Goal: Book appointment/travel/reservation

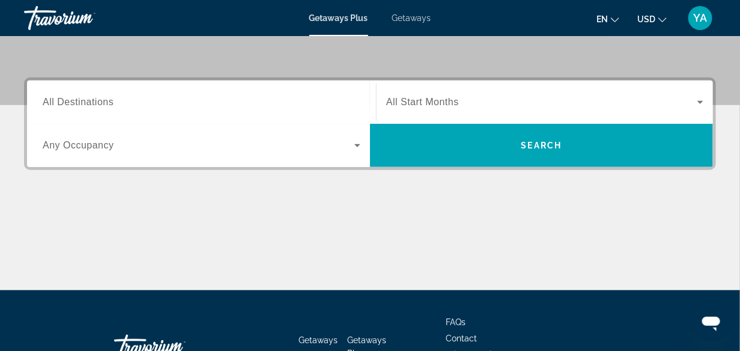
scroll to position [240, 0]
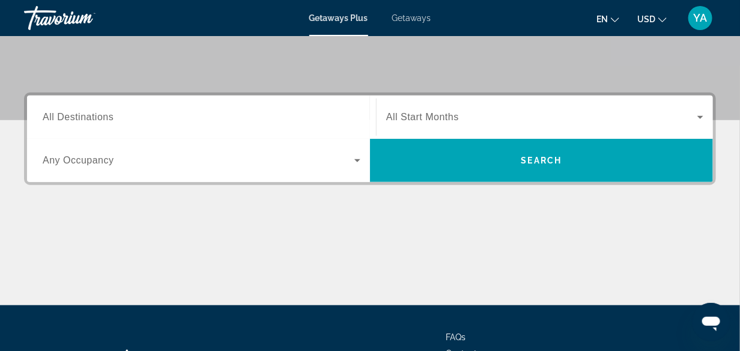
click at [111, 121] on span "All Destinations" at bounding box center [78, 117] width 71 height 10
click at [111, 121] on input "Destination All Destinations" at bounding box center [202, 118] width 318 height 14
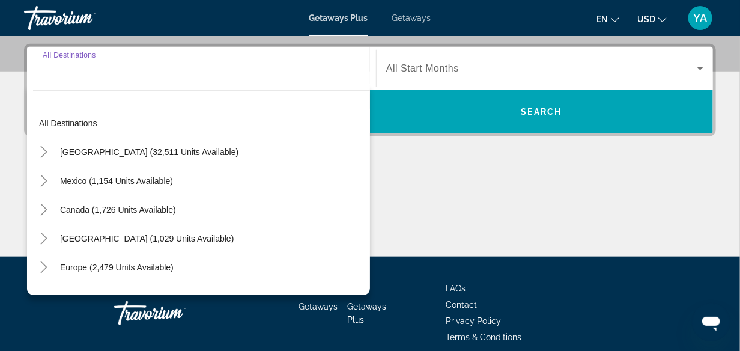
scroll to position [293, 0]
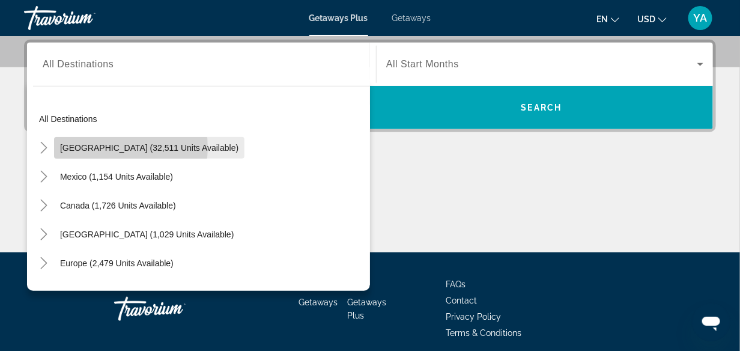
click at [114, 147] on span "[GEOGRAPHIC_DATA] (32,511 units available)" at bounding box center [149, 148] width 178 height 10
type input "**********"
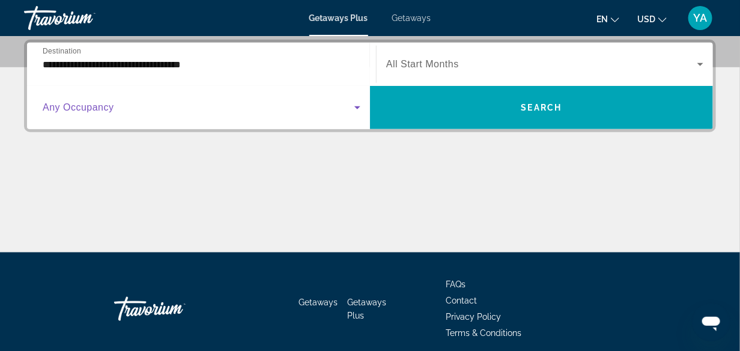
click at [359, 108] on icon "Search widget" at bounding box center [357, 107] width 14 height 14
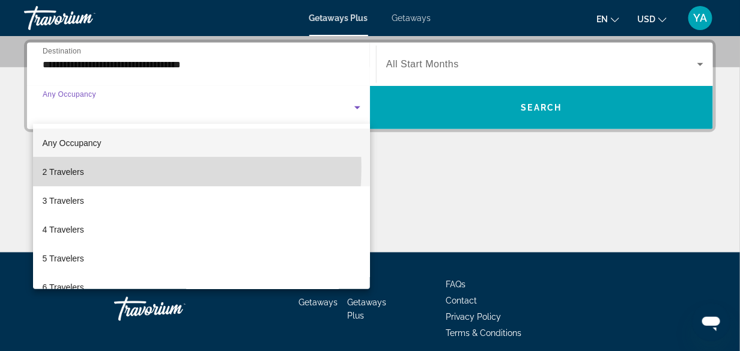
click at [71, 168] on span "2 Travelers" at bounding box center [63, 172] width 41 height 14
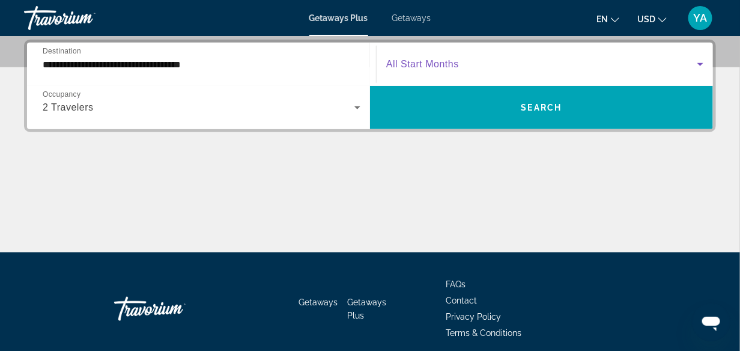
click at [701, 64] on icon "Search widget" at bounding box center [701, 64] width 6 height 3
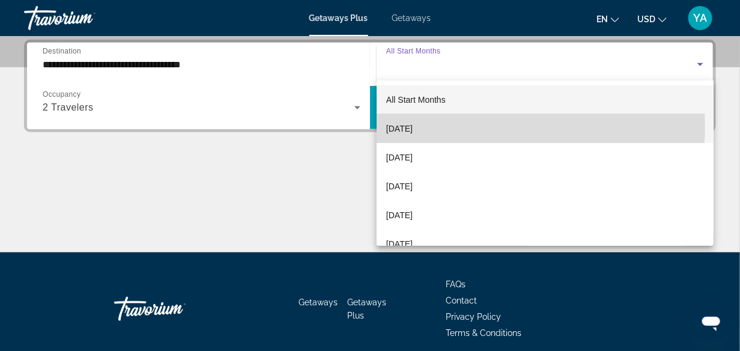
click at [413, 125] on span "[DATE]" at bounding box center [399, 128] width 26 height 14
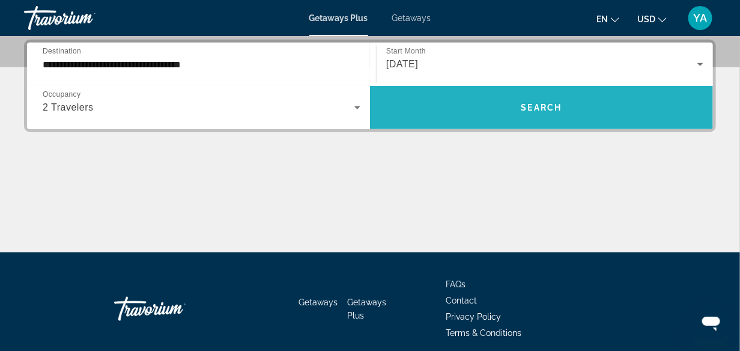
click at [543, 105] on span "Search" at bounding box center [541, 108] width 41 height 10
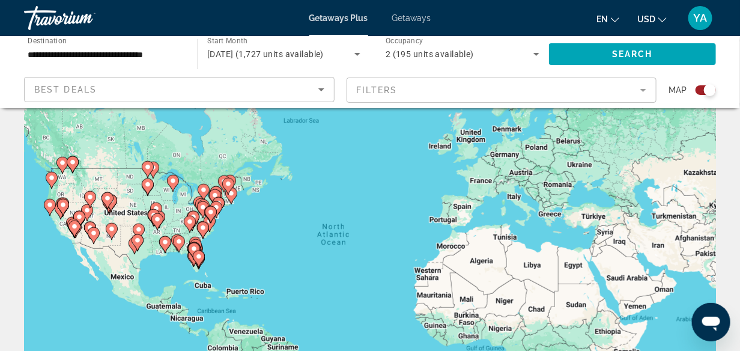
scroll to position [60, 0]
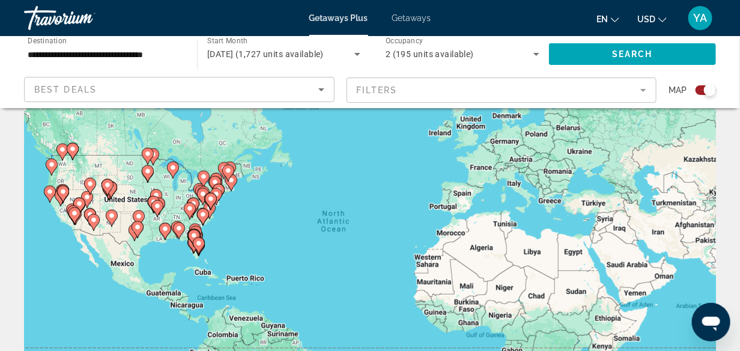
click at [201, 245] on image "Main content" at bounding box center [198, 243] width 7 height 7
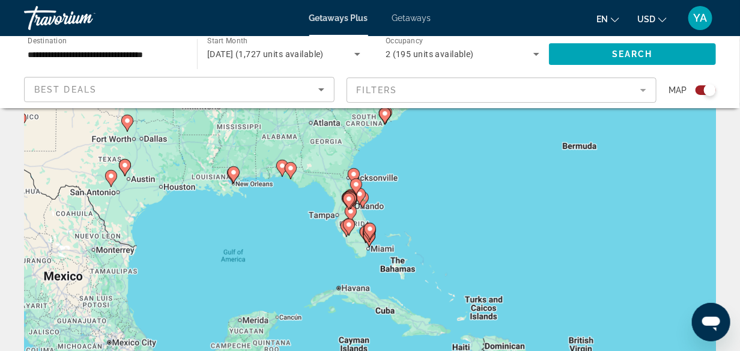
click at [372, 231] on image "Main content" at bounding box center [369, 228] width 7 height 7
type input "**********"
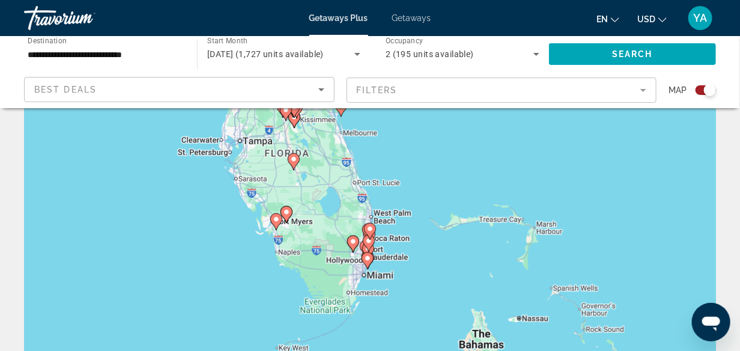
click at [392, 262] on div "To navigate, press the arrow keys. To activate drag with keyboard, press Alt + …" at bounding box center [370, 240] width 692 height 360
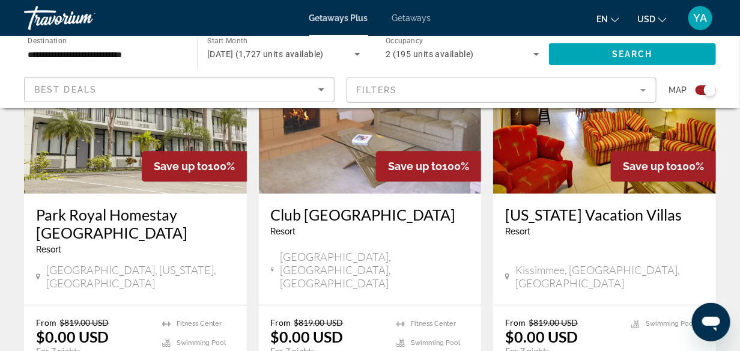
scroll to position [841, 0]
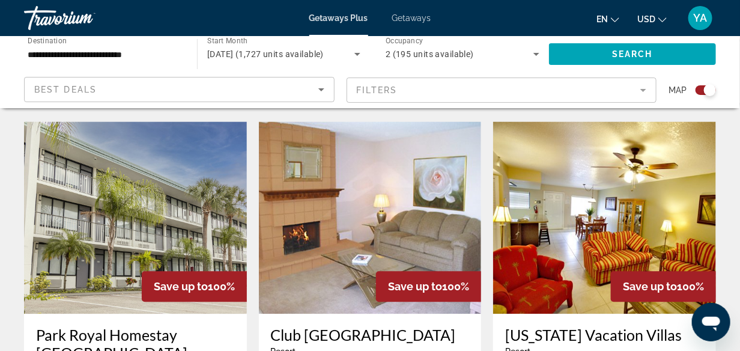
click at [643, 88] on mat-form-field "Filters" at bounding box center [502, 90] width 311 height 25
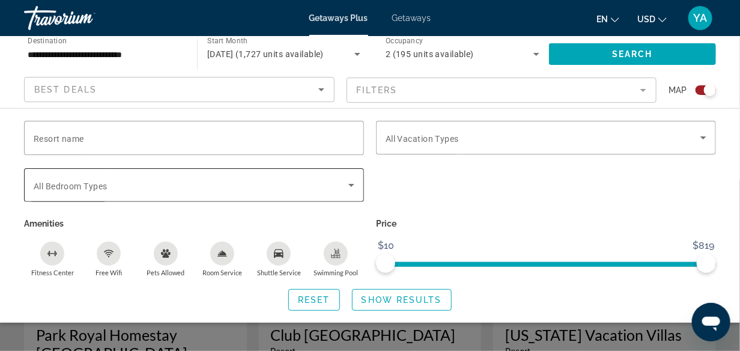
click at [350, 191] on div "Search widget" at bounding box center [194, 185] width 321 height 34
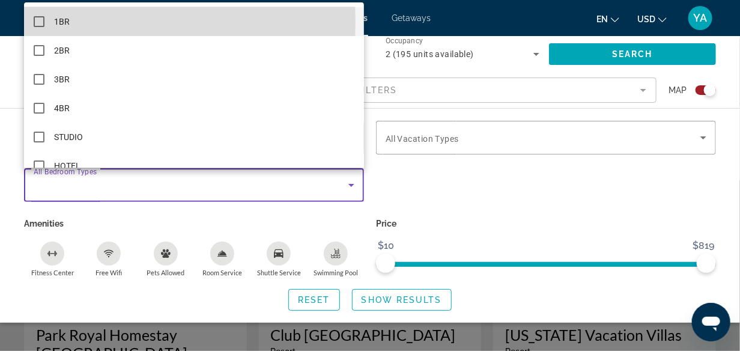
click at [37, 22] on mat-pseudo-checkbox at bounding box center [39, 21] width 11 height 11
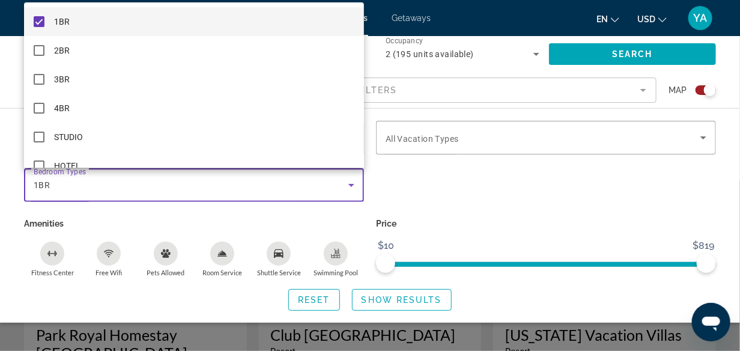
click at [464, 205] on div at bounding box center [370, 175] width 740 height 351
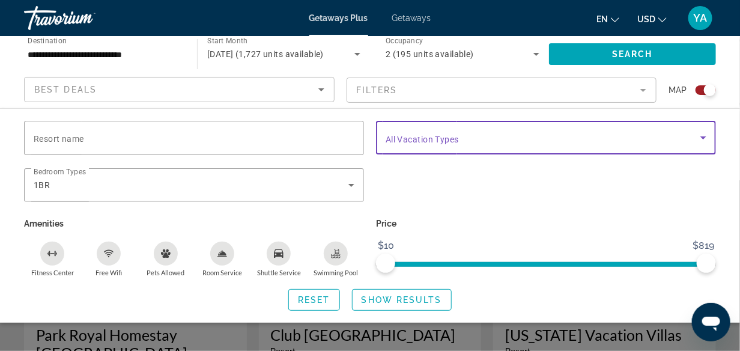
click at [707, 138] on icon "Search widget" at bounding box center [703, 137] width 14 height 14
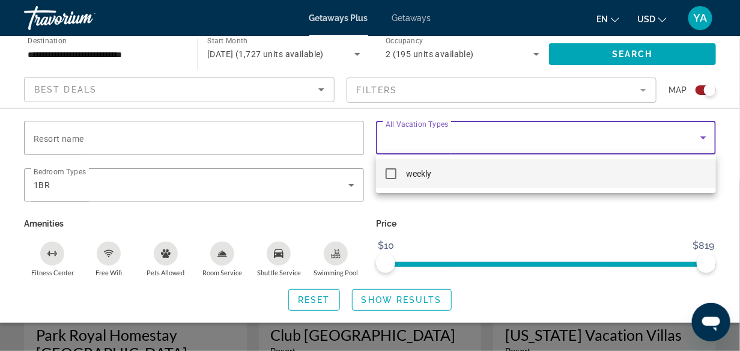
click at [511, 226] on div at bounding box center [370, 175] width 740 height 351
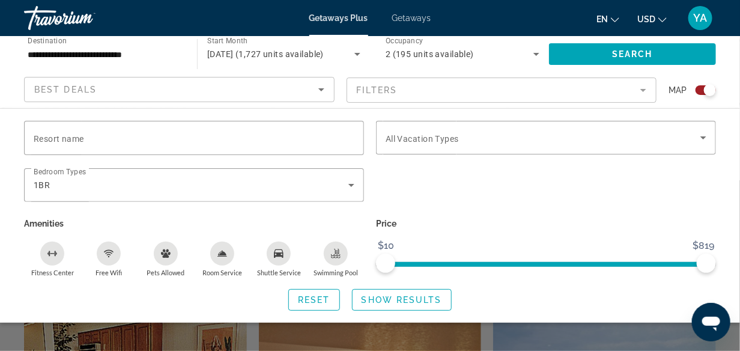
scroll to position [1262, 0]
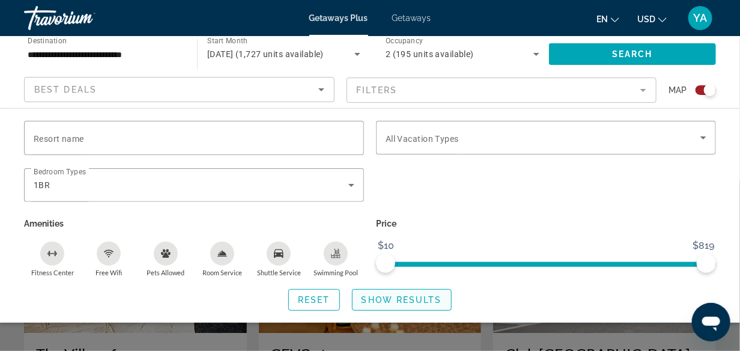
click at [391, 299] on span "Show Results" at bounding box center [402, 300] width 81 height 10
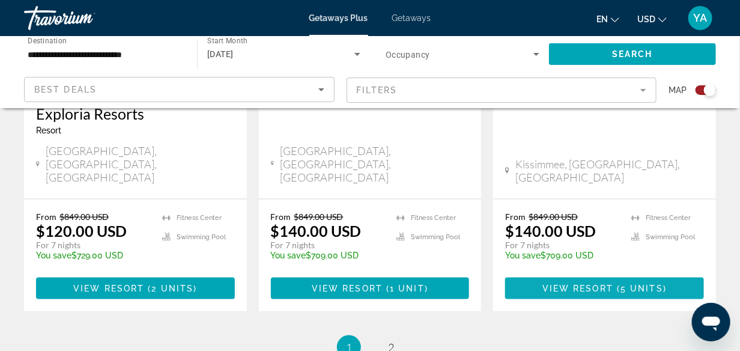
scroll to position [2043, 0]
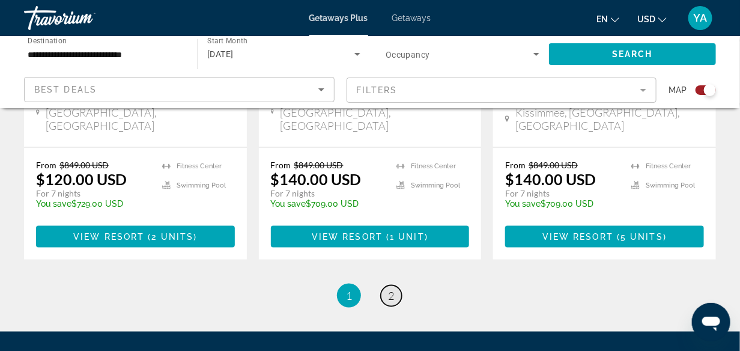
click at [388, 289] on span "2" at bounding box center [391, 295] width 6 height 13
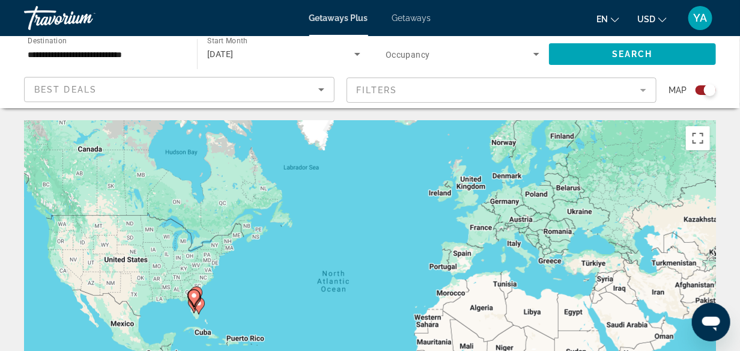
click at [646, 85] on mat-form-field "Filters" at bounding box center [502, 90] width 311 height 25
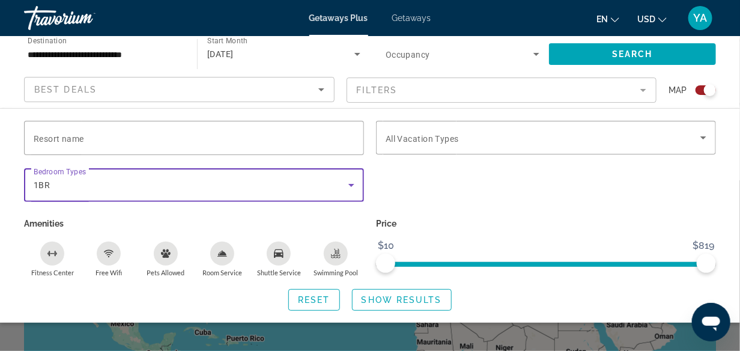
click at [353, 185] on icon "Search widget" at bounding box center [351, 185] width 14 height 14
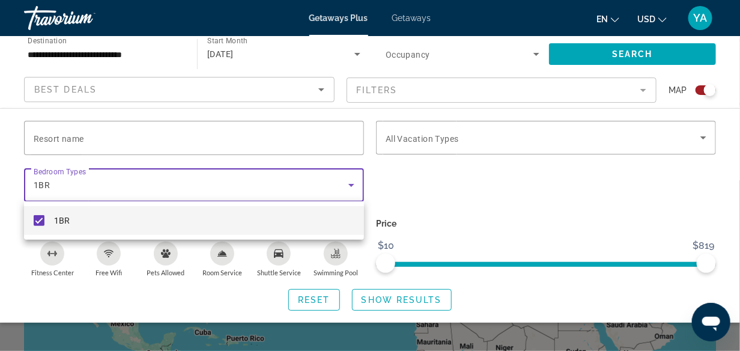
click at [526, 189] on div at bounding box center [370, 175] width 740 height 351
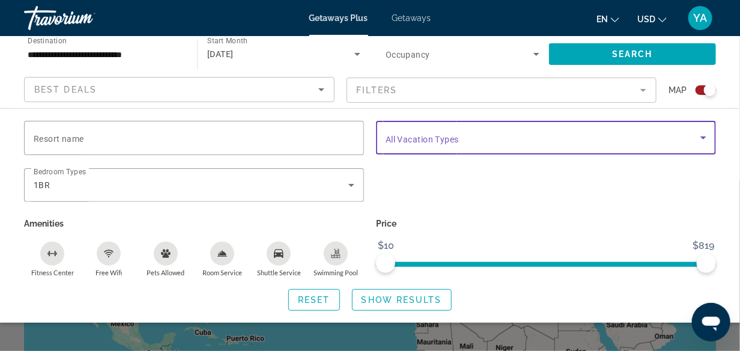
click at [704, 136] on icon "Search widget" at bounding box center [704, 137] width 6 height 3
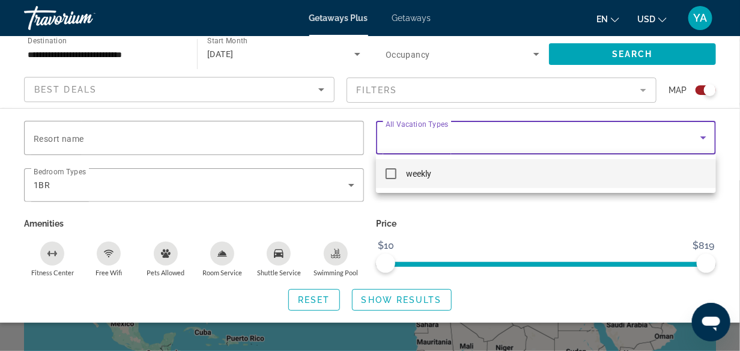
click at [722, 154] on div at bounding box center [370, 175] width 740 height 351
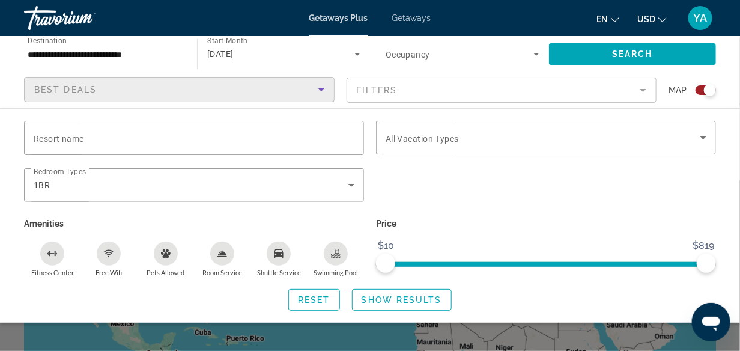
click at [320, 85] on icon "Sort by" at bounding box center [321, 89] width 14 height 14
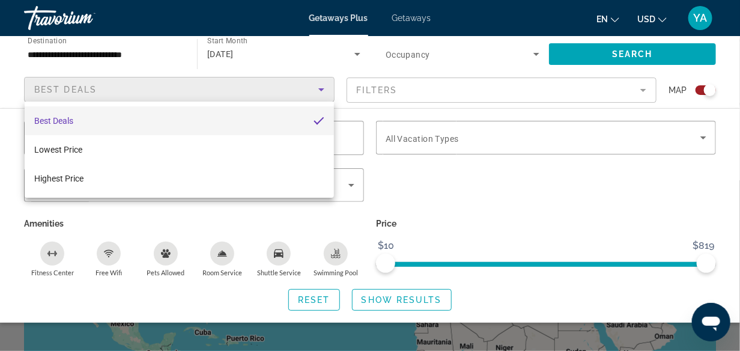
click at [734, 188] on div at bounding box center [370, 175] width 740 height 351
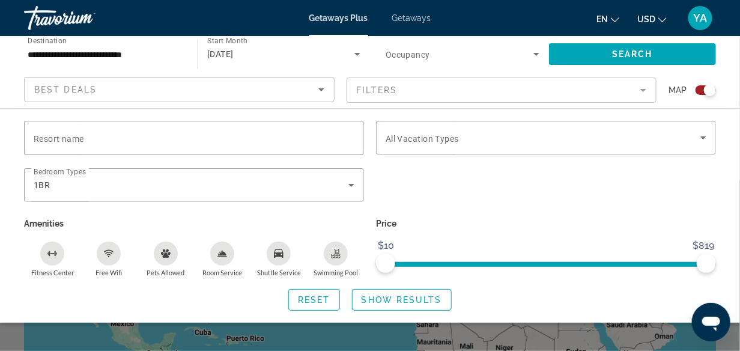
click at [645, 95] on mat-form-field "Filters" at bounding box center [502, 90] width 311 height 25
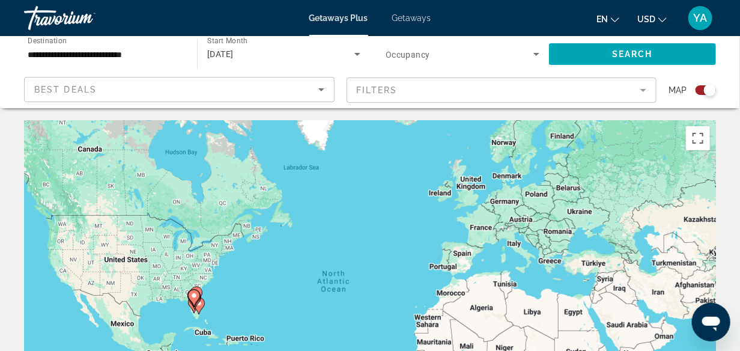
click at [384, 93] on mat-form-field "Filters" at bounding box center [502, 90] width 311 height 25
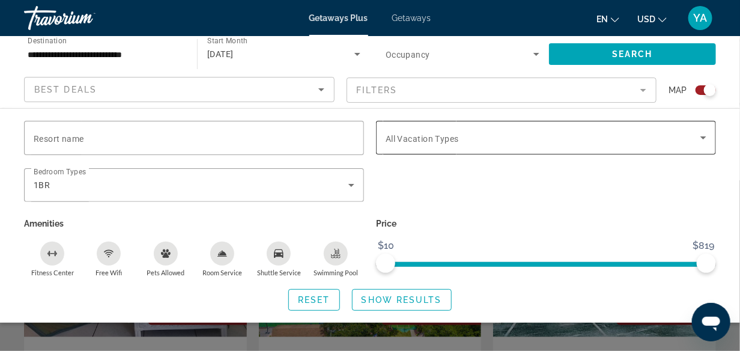
scroll to position [421, 0]
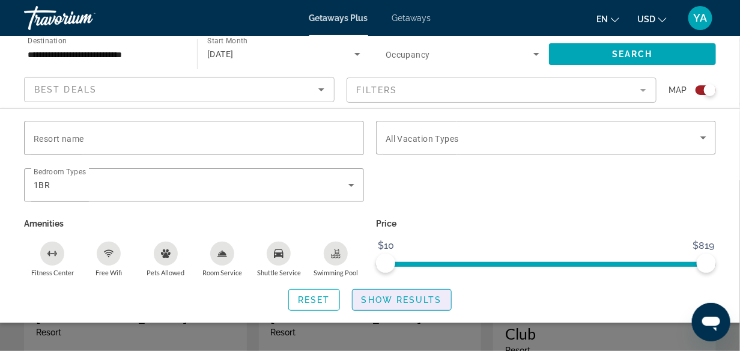
click at [388, 298] on span "Show Results" at bounding box center [402, 300] width 81 height 10
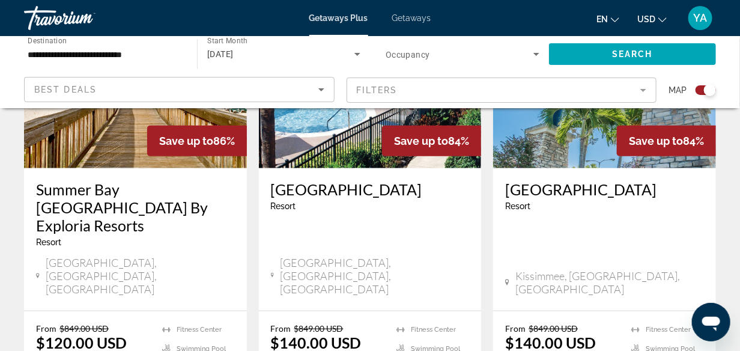
scroll to position [1862, 0]
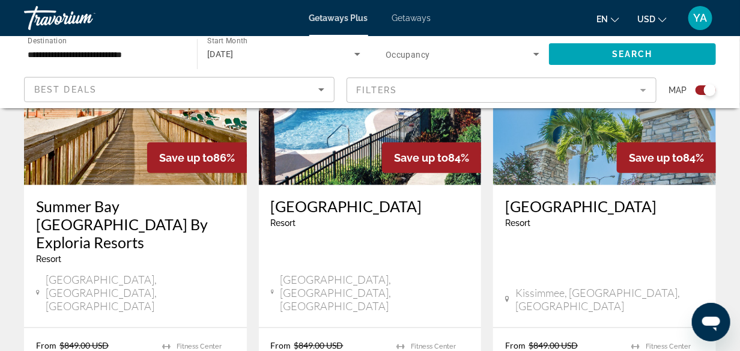
click at [83, 197] on h3 "Summer Bay Orlando By Exploria Resorts" at bounding box center [135, 224] width 199 height 54
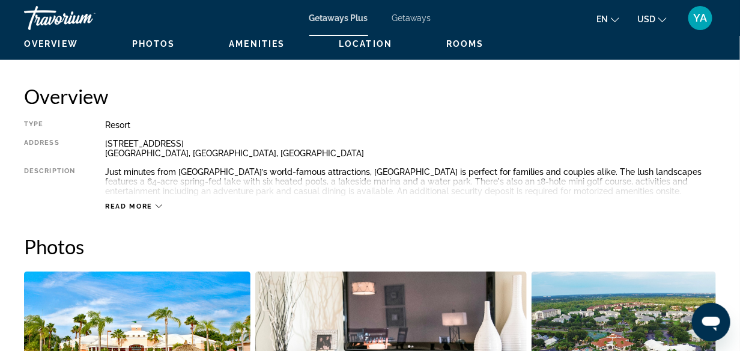
scroll to position [601, 0]
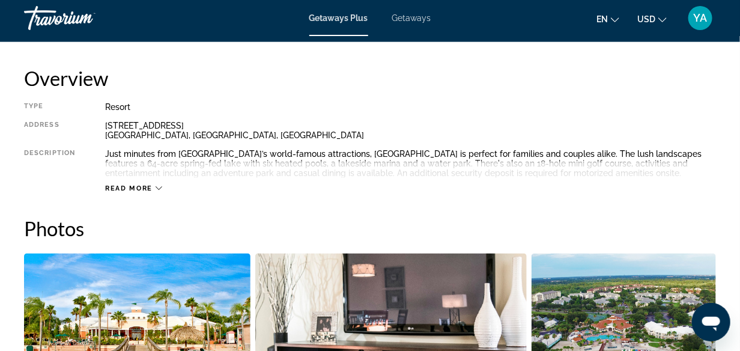
click at [162, 188] on div "Read more" at bounding box center [410, 176] width 611 height 33
click at [157, 186] on icon "Main content" at bounding box center [159, 188] width 7 height 7
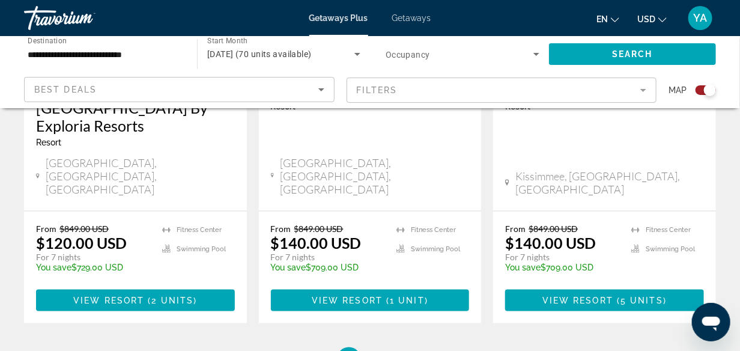
scroll to position [1983, 0]
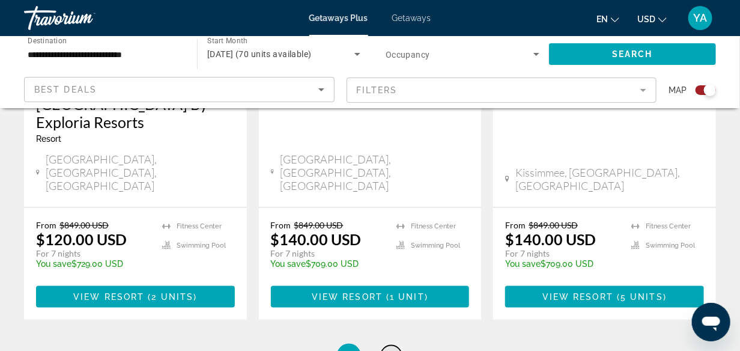
click at [391, 349] on span "2" at bounding box center [391, 355] width 6 height 13
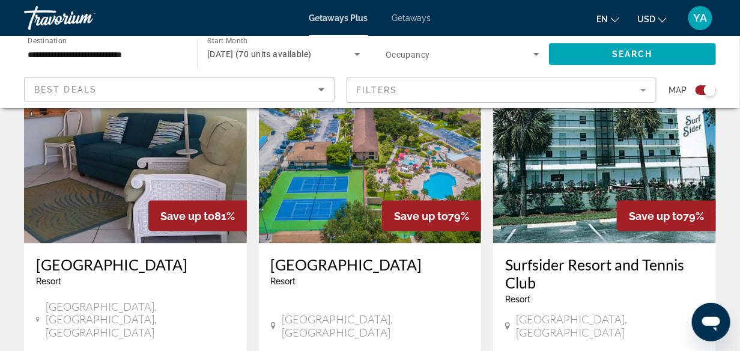
scroll to position [481, 0]
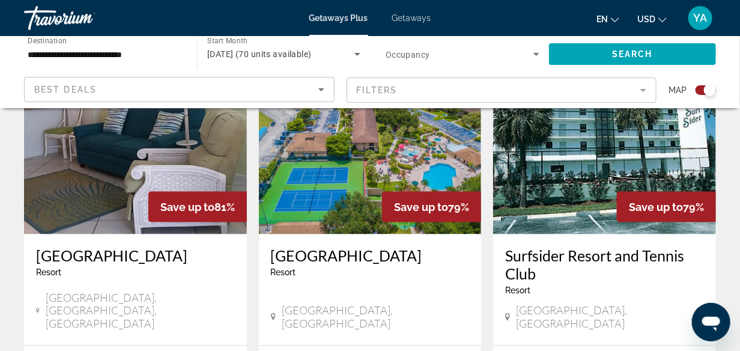
click at [592, 257] on h3 "Surfsider Resort and Tennis Club" at bounding box center [604, 264] width 199 height 36
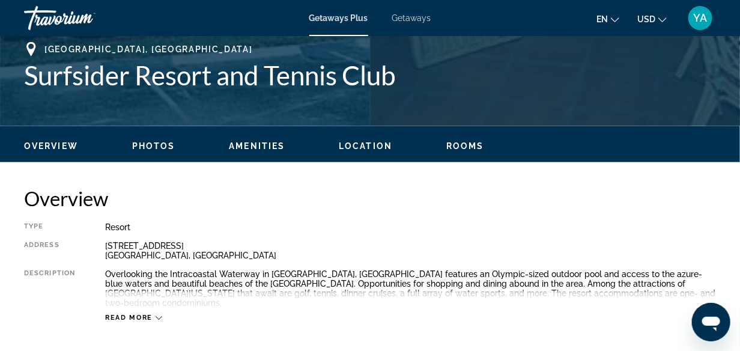
scroll to position [601, 0]
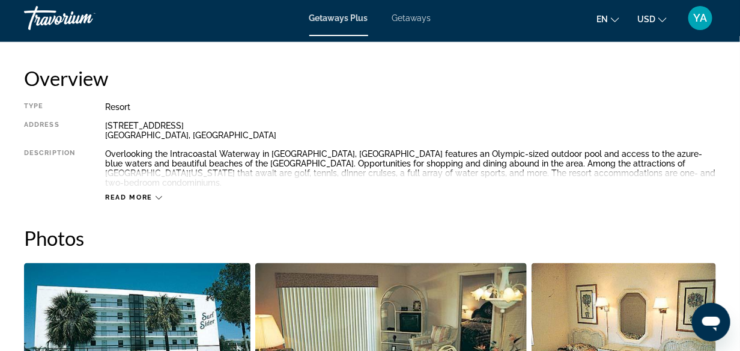
click at [157, 195] on icon "Main content" at bounding box center [159, 198] width 7 height 7
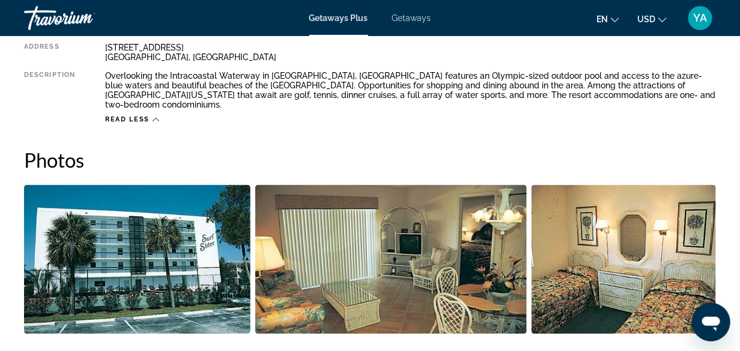
scroll to position [730, 0]
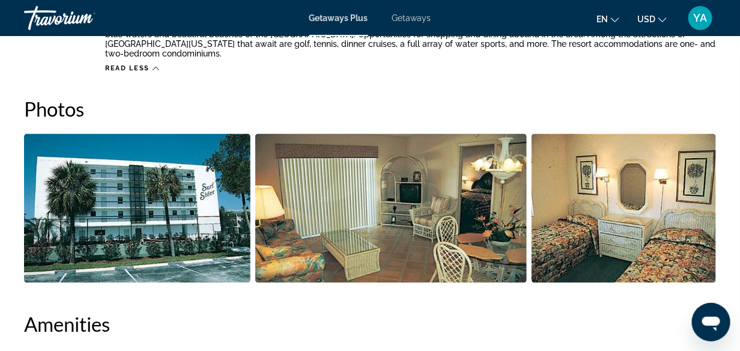
click at [164, 212] on img "Open full-screen image slider" at bounding box center [137, 208] width 226 height 149
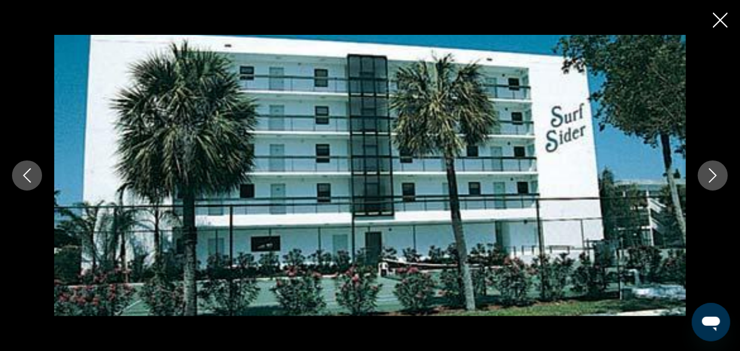
click at [713, 172] on icon "Next image" at bounding box center [714, 175] width 8 height 14
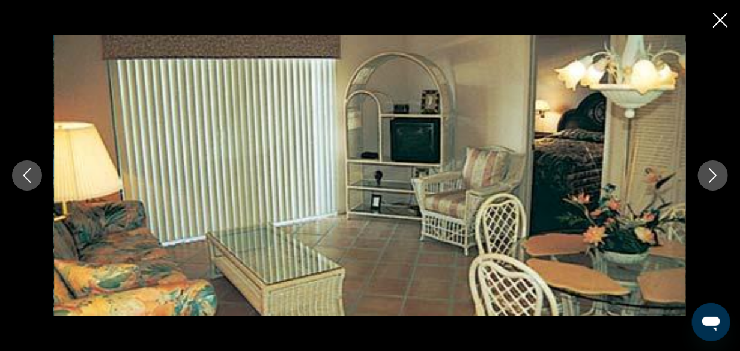
click at [707, 174] on icon "Next image" at bounding box center [713, 175] width 14 height 14
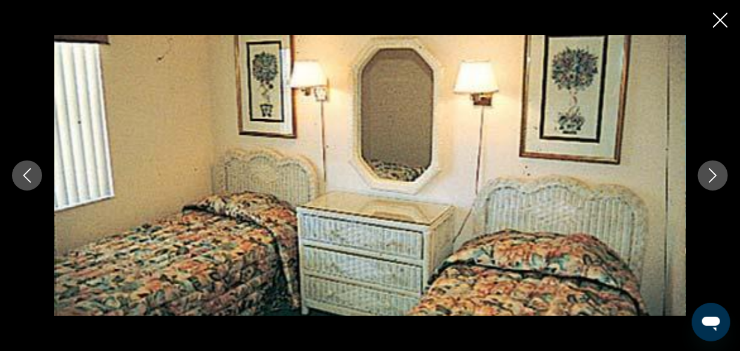
click at [711, 177] on icon "Next image" at bounding box center [713, 175] width 14 height 14
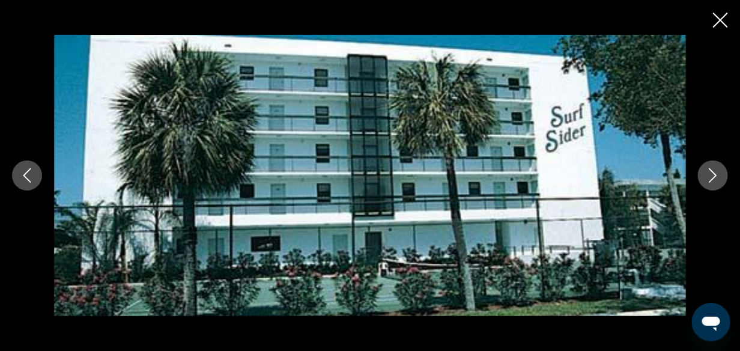
click at [711, 177] on icon "Next image" at bounding box center [713, 175] width 14 height 14
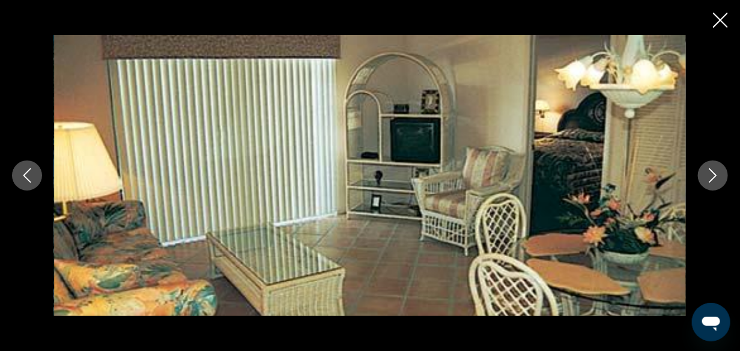
click at [715, 174] on icon "Next image" at bounding box center [714, 175] width 8 height 14
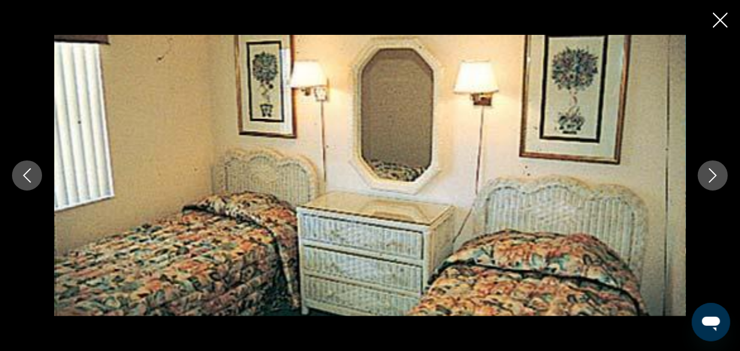
click at [711, 173] on icon "Next image" at bounding box center [713, 175] width 14 height 14
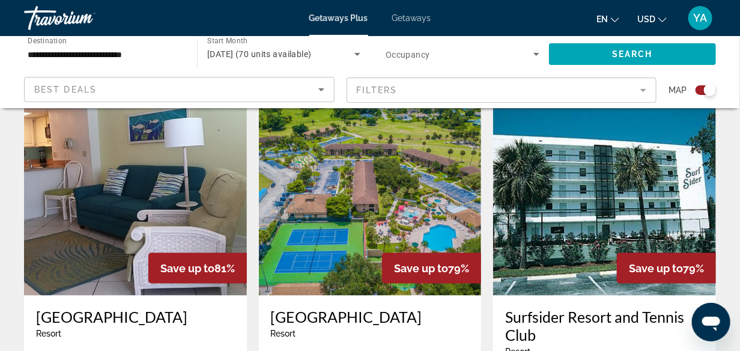
scroll to position [468, 0]
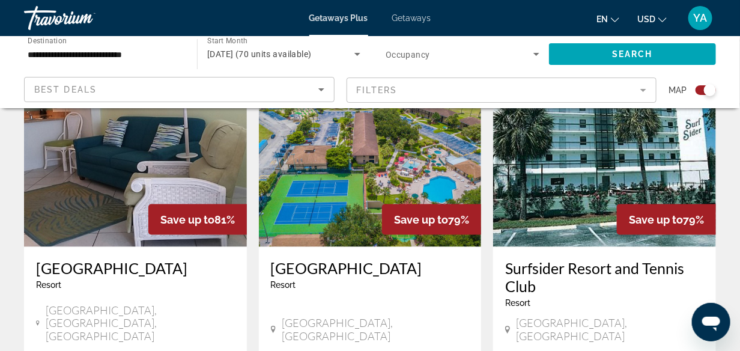
click at [582, 180] on img "Main content" at bounding box center [604, 151] width 223 height 192
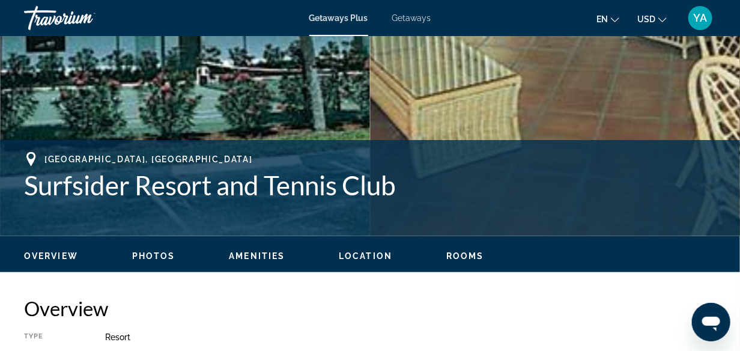
scroll to position [421, 0]
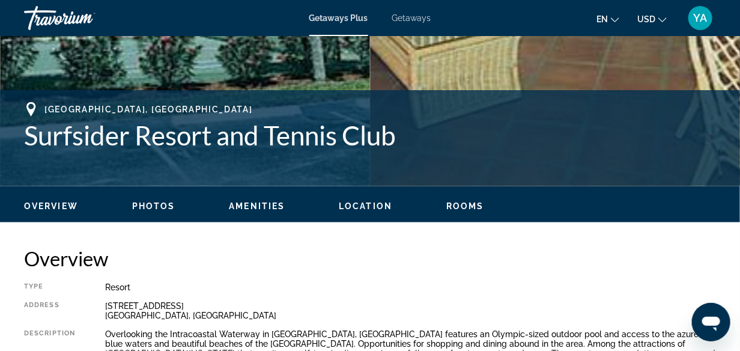
click at [264, 210] on span "Amenities" at bounding box center [257, 206] width 56 height 10
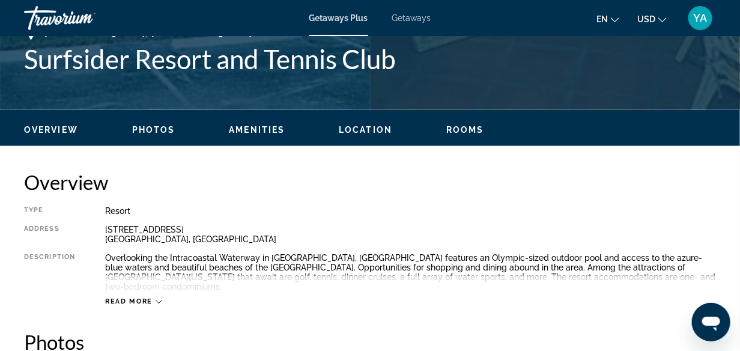
scroll to position [479, 0]
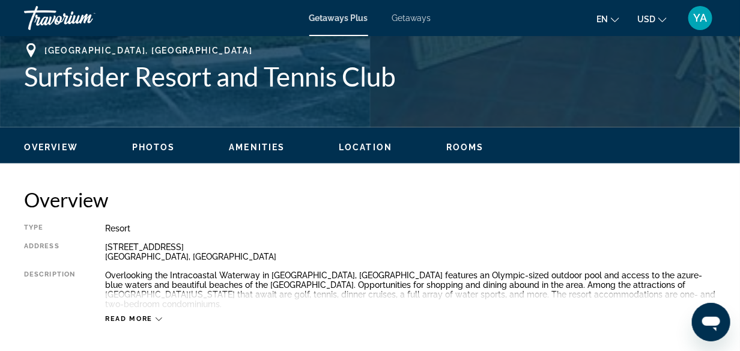
click at [375, 145] on span "Location" at bounding box center [365, 147] width 53 height 10
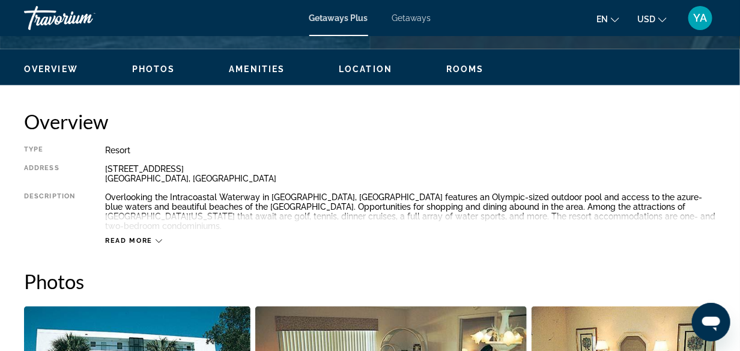
scroll to position [550, 0]
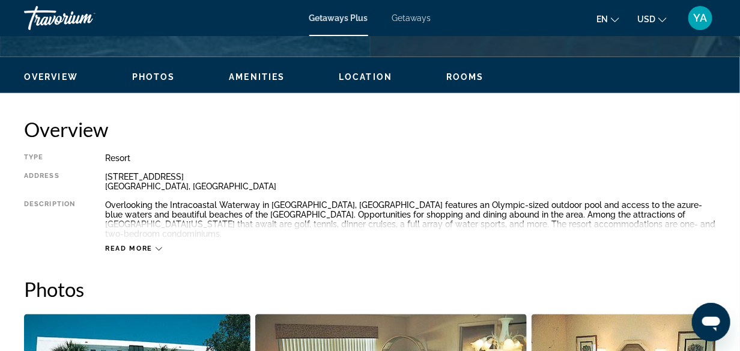
click at [159, 246] on icon "Main content" at bounding box center [159, 249] width 7 height 7
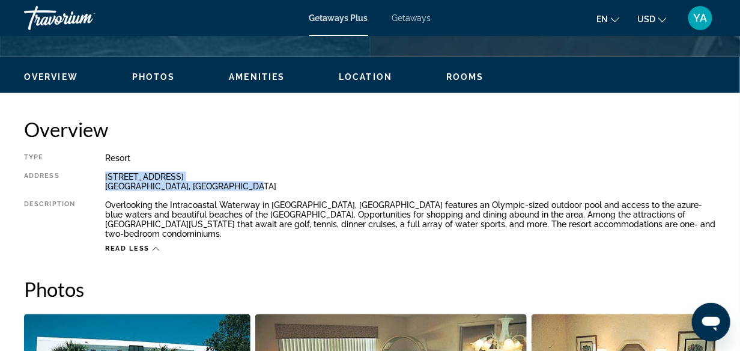
drag, startPoint x: 106, startPoint y: 175, endPoint x: 249, endPoint y: 187, distance: 143.4
click at [251, 187] on div "1443 South Ocean Blvd. Pompano Beach, FL, 330627305, USA" at bounding box center [410, 181] width 611 height 19
copy div "1443 South Ocean Blvd. Pompano Beach, FL, 330627305, USA"
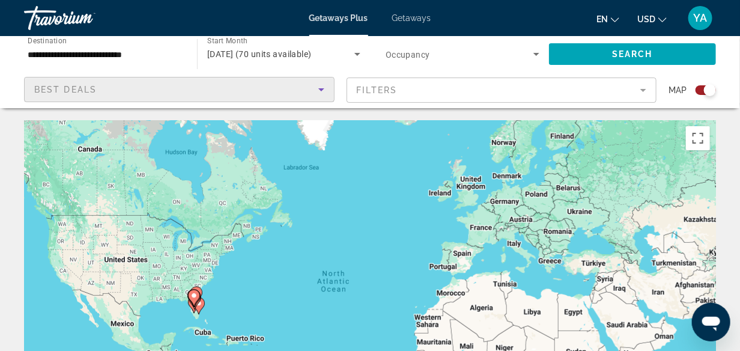
click at [324, 92] on icon "Sort by" at bounding box center [321, 89] width 14 height 14
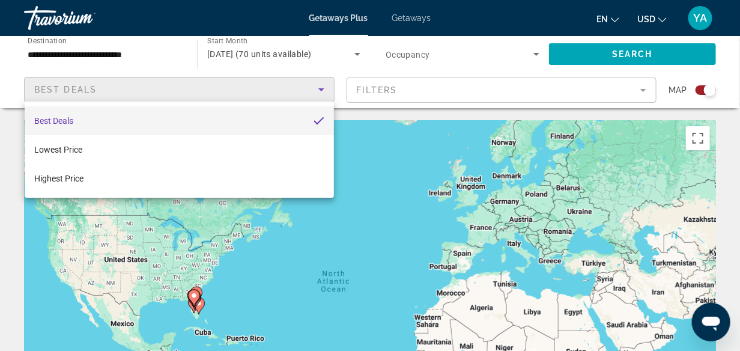
click at [645, 86] on div at bounding box center [370, 175] width 740 height 351
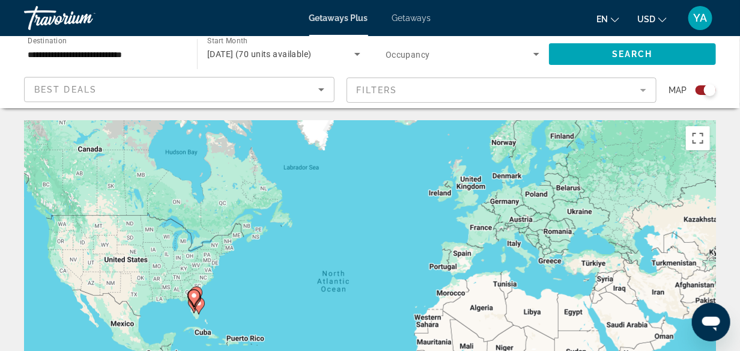
click at [642, 90] on mat-form-field "Filters" at bounding box center [502, 90] width 311 height 25
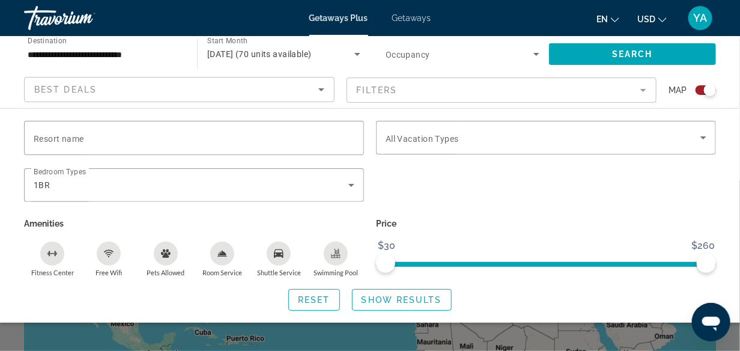
scroll to position [60, 0]
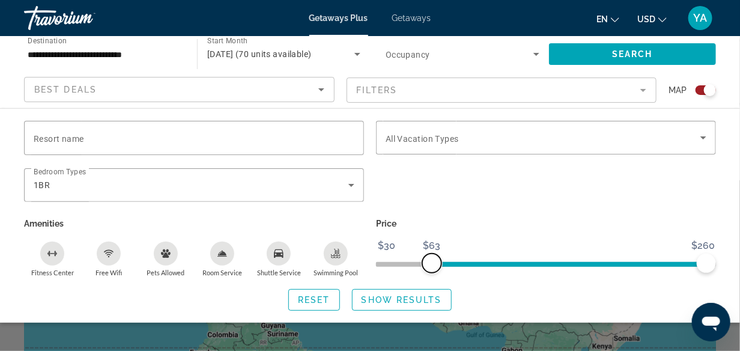
drag, startPoint x: 389, startPoint y: 267, endPoint x: 433, endPoint y: 277, distance: 44.4
click at [433, 277] on div "Resort name Vacation Types All Vacation Types Bedroom Types All Bedroom Types 1…" at bounding box center [370, 216] width 740 height 190
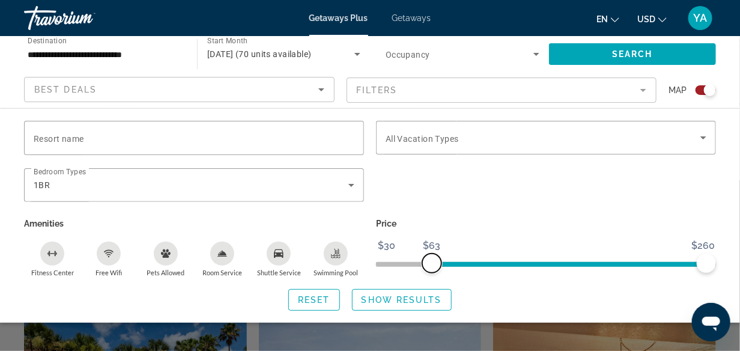
scroll to position [240, 0]
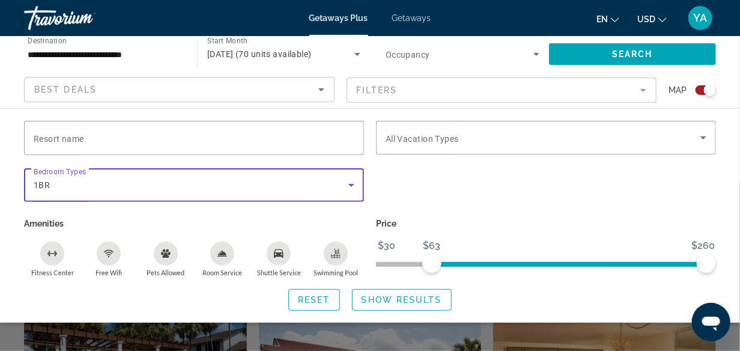
click at [353, 184] on icon "Search widget" at bounding box center [351, 185] width 6 height 3
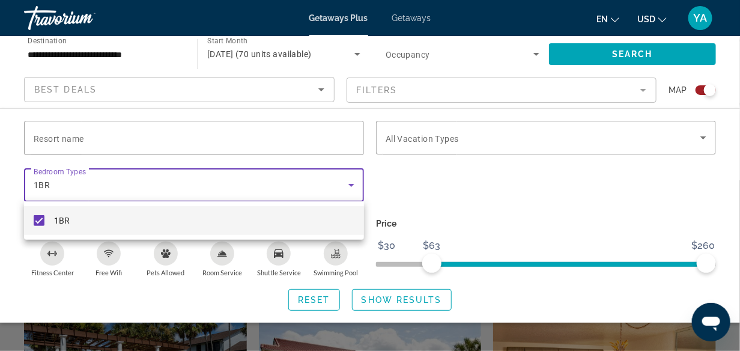
click at [353, 183] on div at bounding box center [370, 175] width 740 height 351
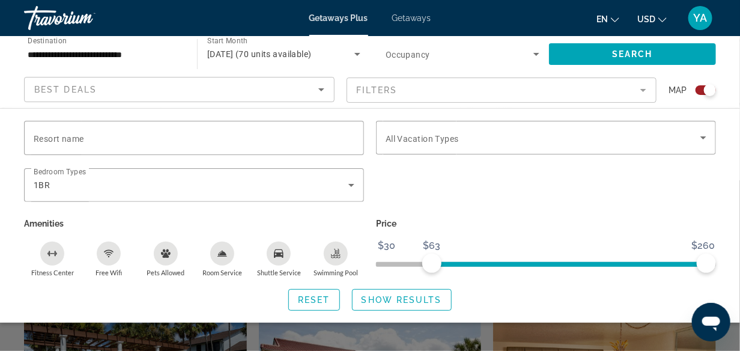
click at [400, 180] on div "Search widget" at bounding box center [546, 191] width 352 height 47
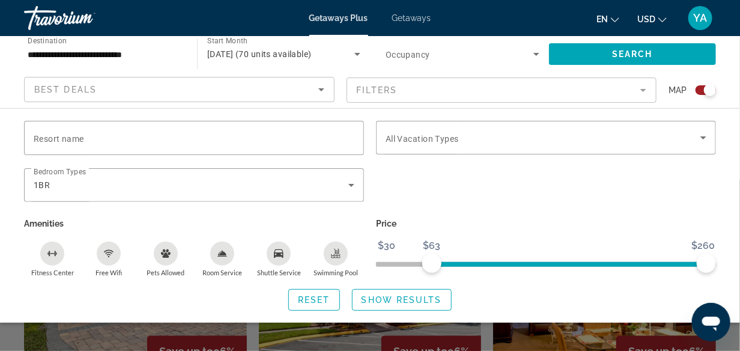
scroll to position [360, 0]
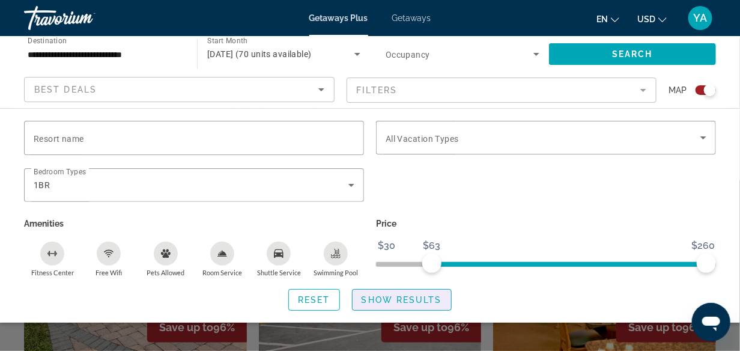
click at [406, 302] on span "Show Results" at bounding box center [402, 300] width 81 height 10
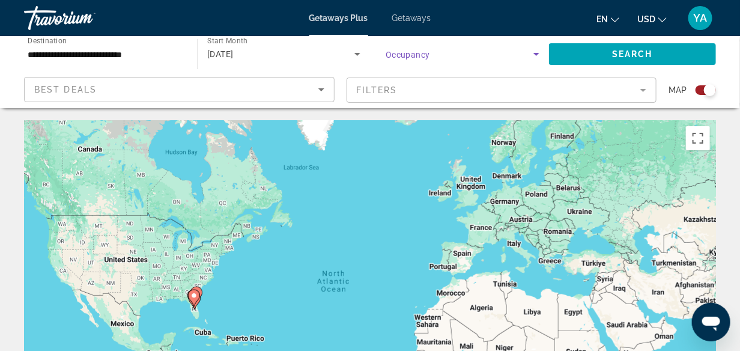
click at [535, 51] on icon "Search widget" at bounding box center [536, 54] width 14 height 14
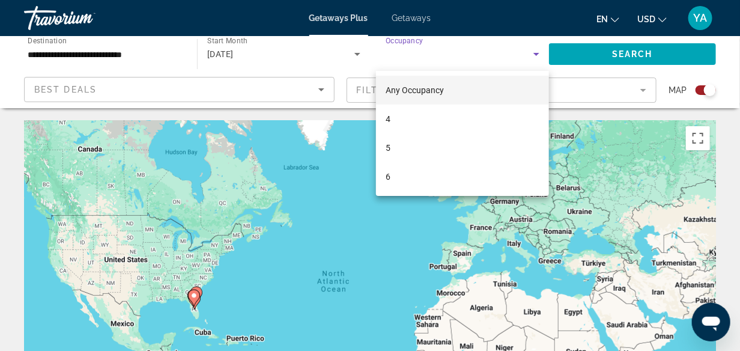
click at [356, 54] on div at bounding box center [370, 175] width 740 height 351
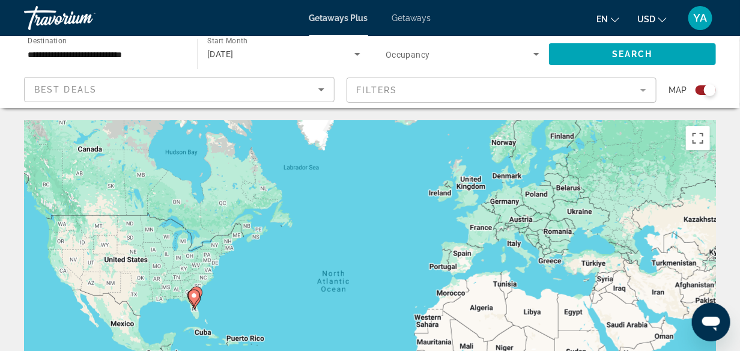
drag, startPoint x: 643, startPoint y: 89, endPoint x: 638, endPoint y: 83, distance: 8.1
click at [640, 85] on mat-form-field "Filters" at bounding box center [502, 90] width 311 height 25
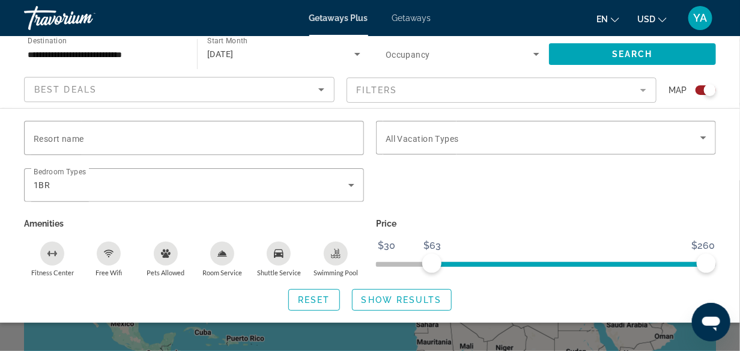
click at [417, 17] on span "Getaways" at bounding box center [411, 18] width 39 height 10
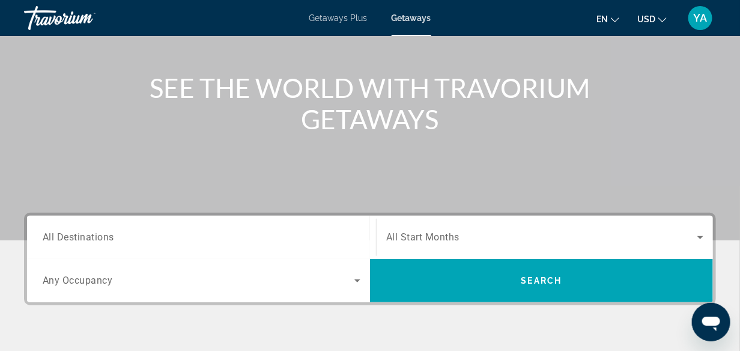
scroll to position [240, 0]
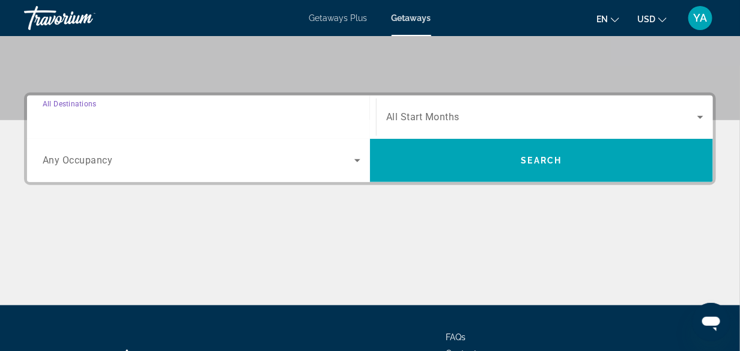
click at [165, 118] on input "Destination All Destinations" at bounding box center [202, 118] width 318 height 14
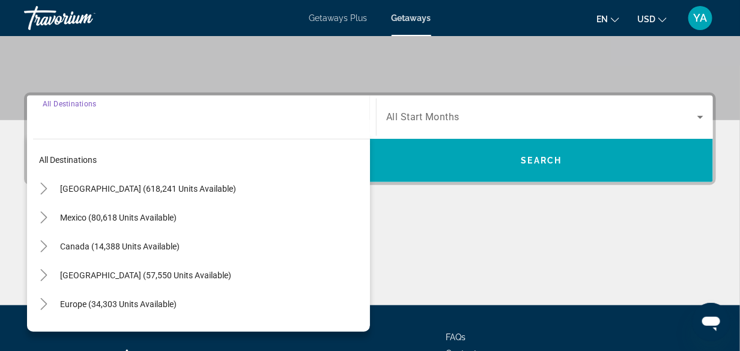
scroll to position [293, 0]
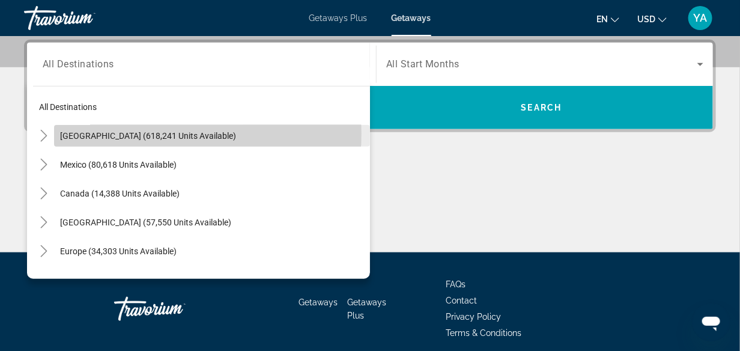
click at [149, 133] on span "United States (618,241 units available)" at bounding box center [148, 136] width 176 height 10
type input "**********"
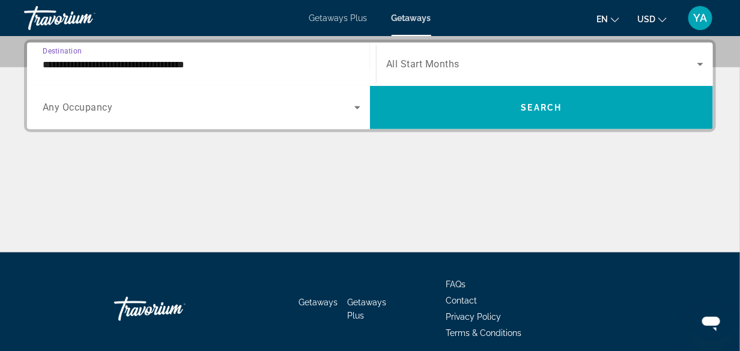
click at [357, 108] on icon "Search widget" at bounding box center [357, 107] width 6 height 3
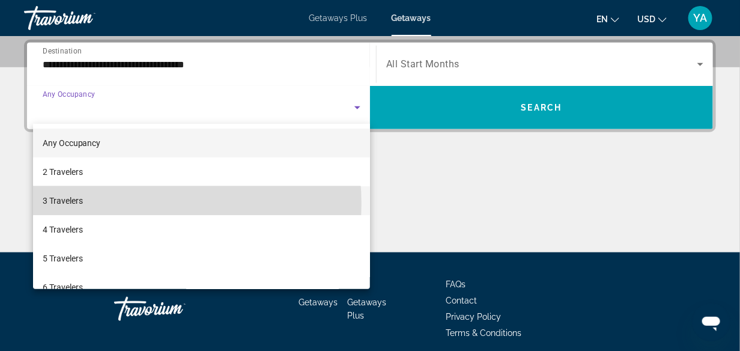
click at [119, 204] on mat-option "3 Travelers" at bounding box center [202, 200] width 338 height 29
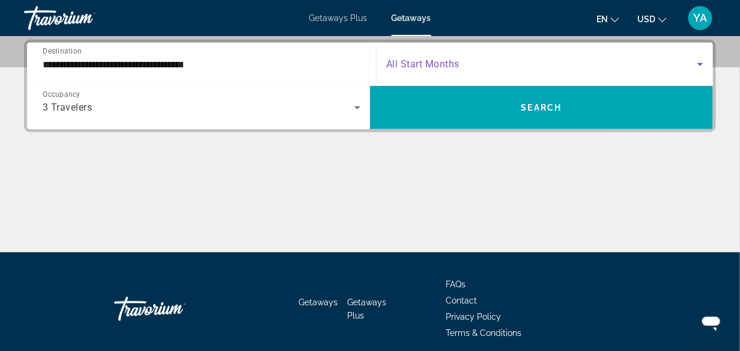
click at [702, 62] on icon "Search widget" at bounding box center [700, 64] width 14 height 14
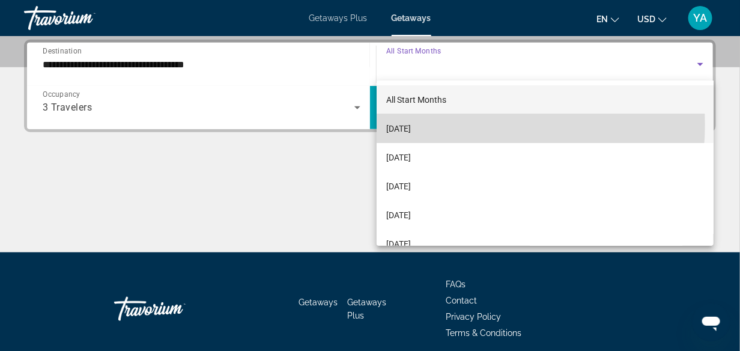
click at [411, 124] on span "[DATE]" at bounding box center [398, 128] width 25 height 14
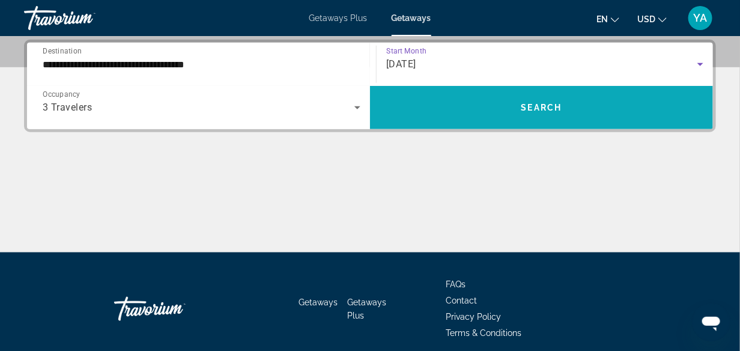
click at [545, 110] on span "Search" at bounding box center [541, 108] width 41 height 10
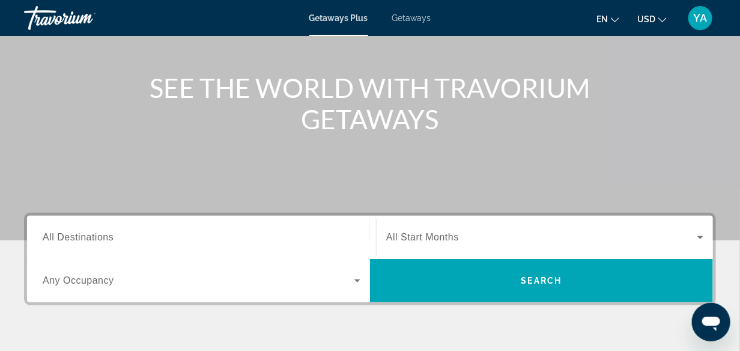
scroll to position [240, 0]
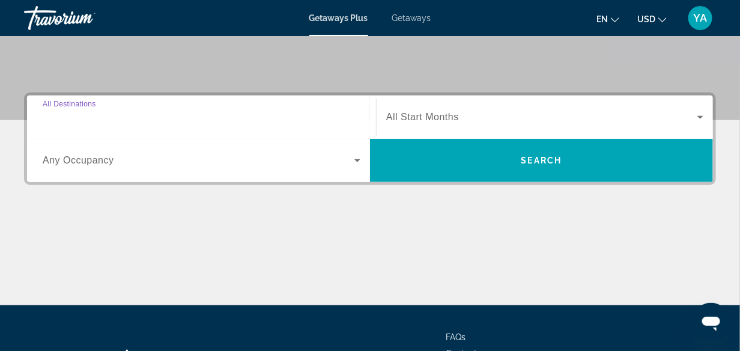
click at [190, 118] on input "Destination All Destinations" at bounding box center [202, 118] width 318 height 14
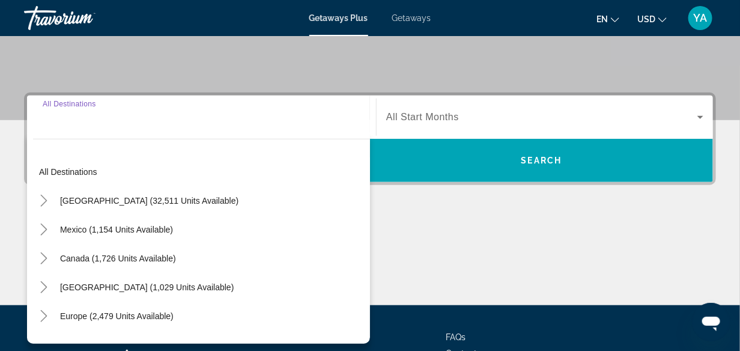
scroll to position [293, 0]
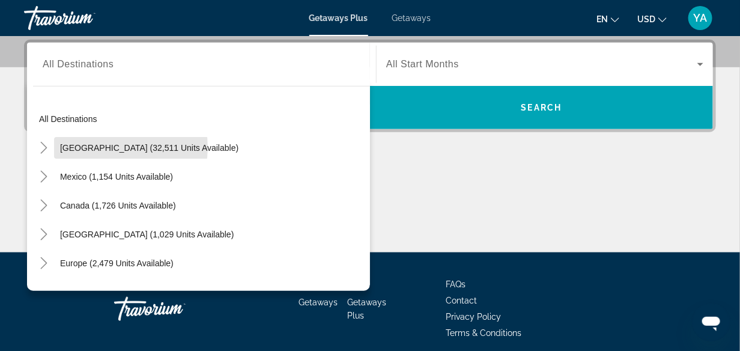
click at [110, 147] on span "[GEOGRAPHIC_DATA] (32,511 units available)" at bounding box center [149, 148] width 178 height 10
type input "**********"
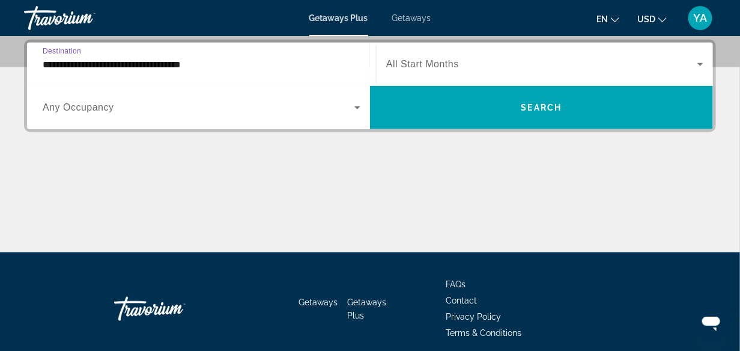
click at [360, 104] on icon "Search widget" at bounding box center [357, 107] width 14 height 14
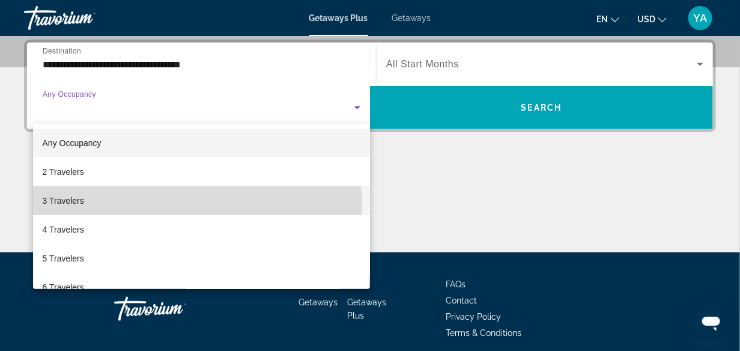
click at [86, 207] on mat-option "3 Travelers" at bounding box center [202, 200] width 338 height 29
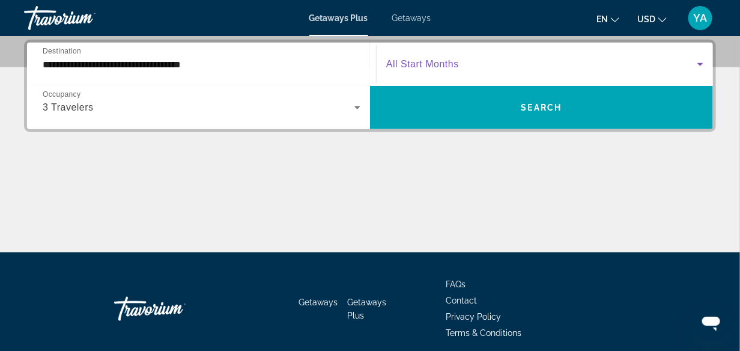
click at [703, 65] on icon "Search widget" at bounding box center [700, 64] width 14 height 14
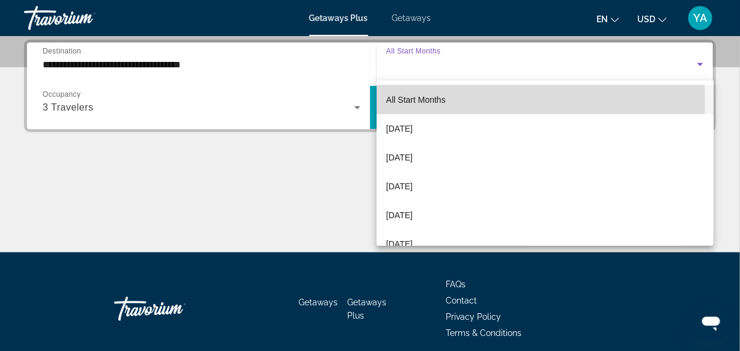
click at [440, 99] on span "All Start Months" at bounding box center [415, 100] width 59 height 10
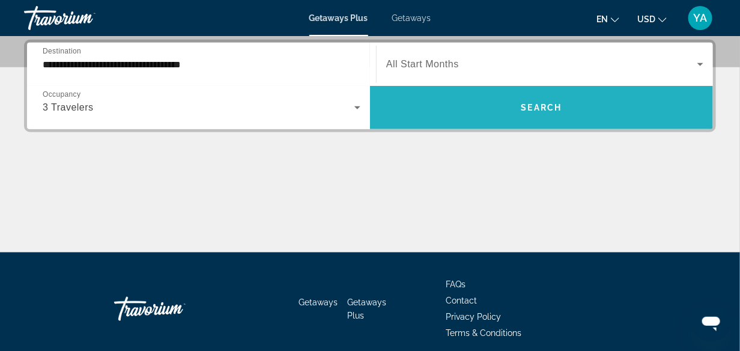
click at [543, 109] on span "Search" at bounding box center [541, 108] width 41 height 10
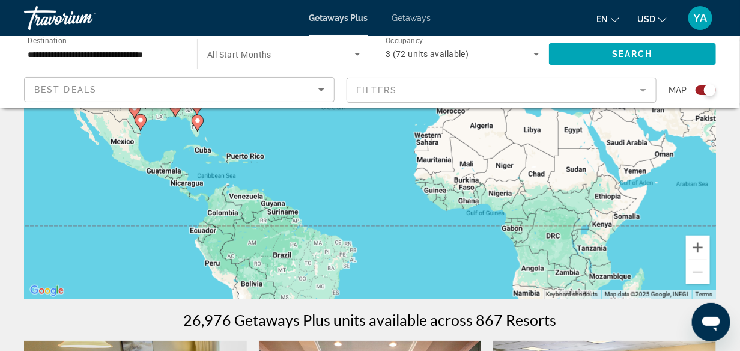
scroll to position [180, 0]
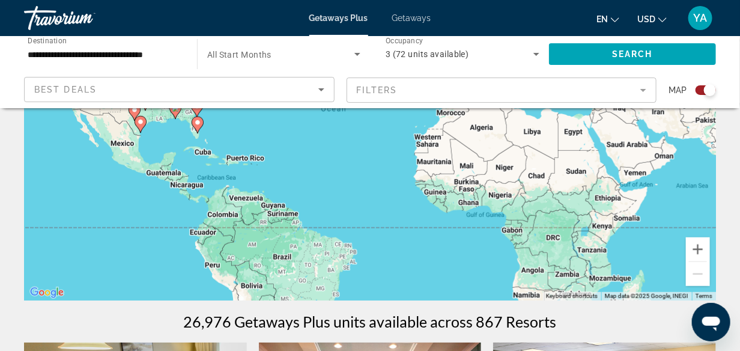
drag, startPoint x: 709, startPoint y: 90, endPoint x: 693, endPoint y: 91, distance: 16.3
click at [693, 91] on div "Search widget" at bounding box center [701, 90] width 29 height 10
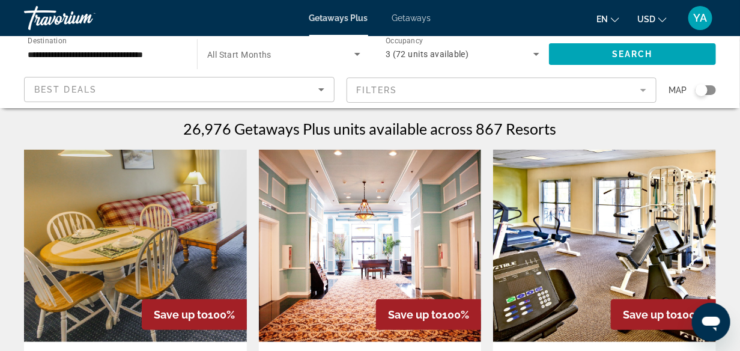
scroll to position [0, 0]
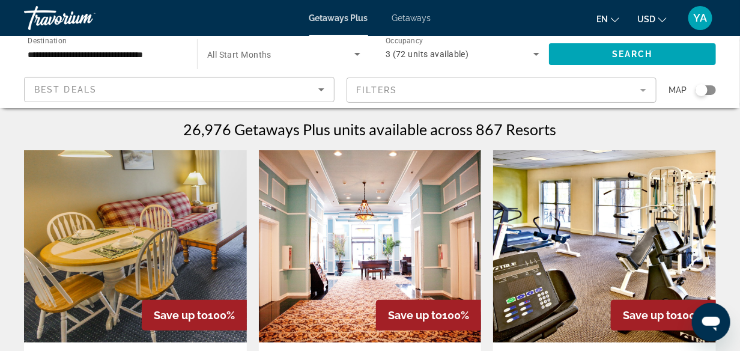
click at [705, 90] on div "Search widget" at bounding box center [702, 90] width 12 height 12
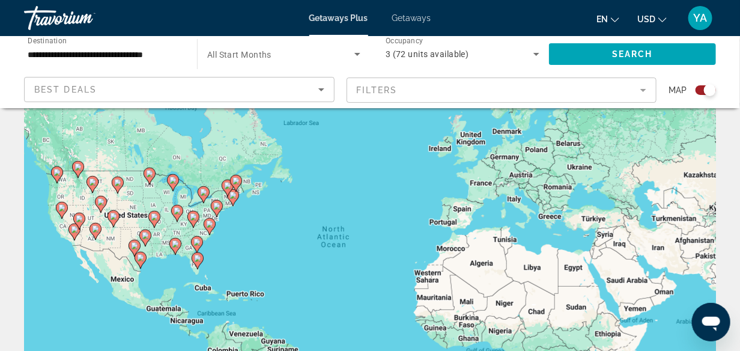
scroll to position [60, 0]
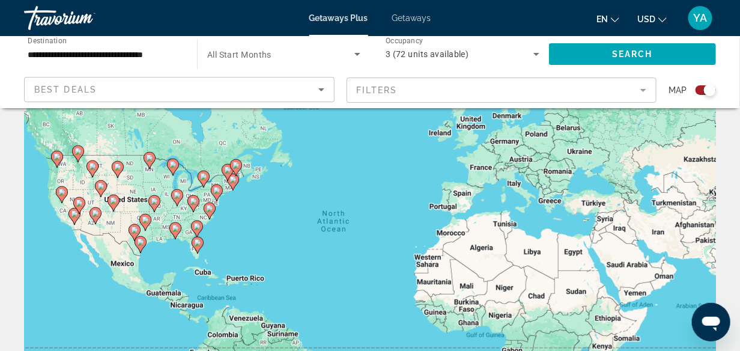
click at [199, 246] on image "Main content" at bounding box center [197, 242] width 7 height 7
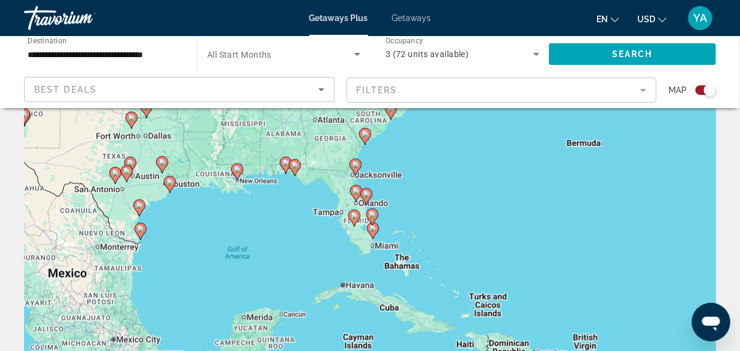
click at [372, 214] on image "Main content" at bounding box center [372, 214] width 7 height 7
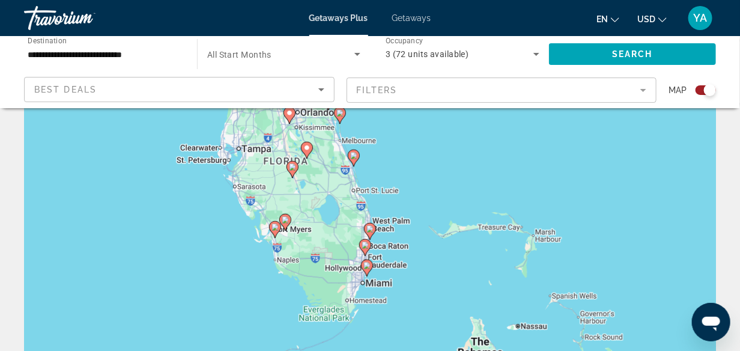
click at [371, 227] on image "Main content" at bounding box center [369, 228] width 7 height 7
type input "**********"
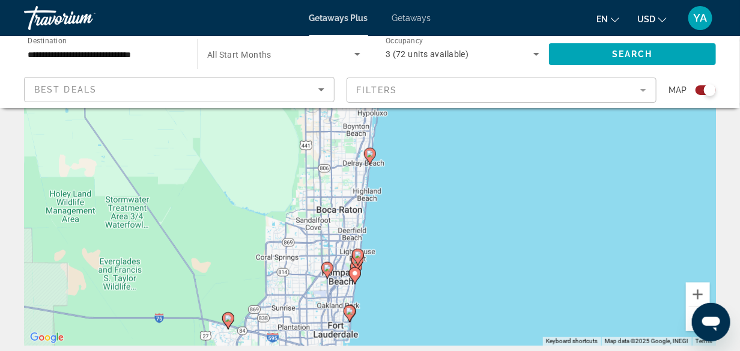
scroll to position [120, 0]
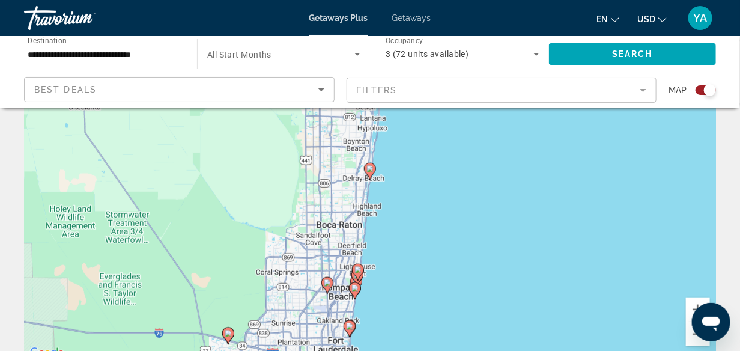
click at [371, 173] on icon "Main content" at bounding box center [370, 171] width 11 height 16
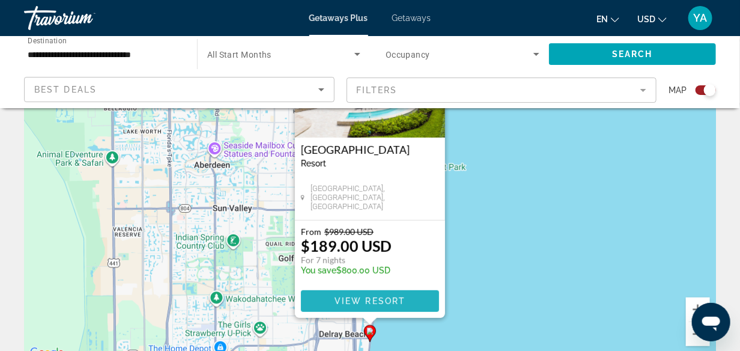
click at [373, 298] on span "View Resort" at bounding box center [370, 301] width 71 height 10
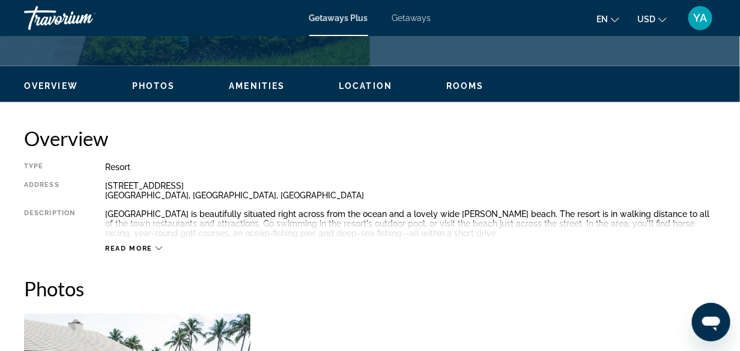
scroll to position [601, 0]
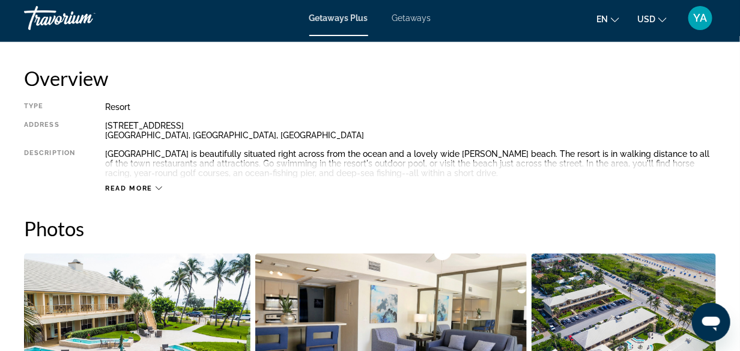
click at [154, 186] on div "Read more" at bounding box center [133, 188] width 57 height 8
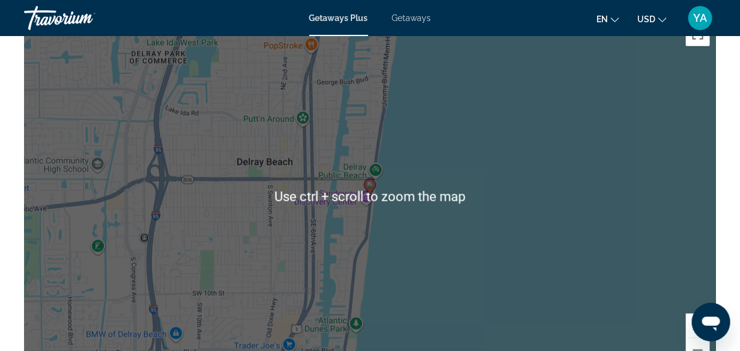
scroll to position [1983, 0]
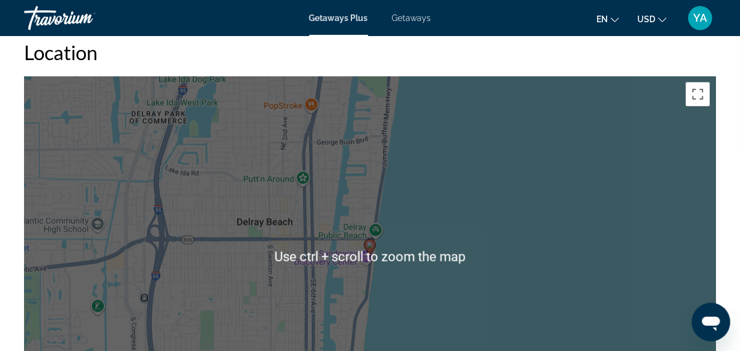
click at [479, 216] on div "To activate drag with keyboard, press Alt + Enter. Once in keyboard drag state,…" at bounding box center [370, 256] width 692 height 360
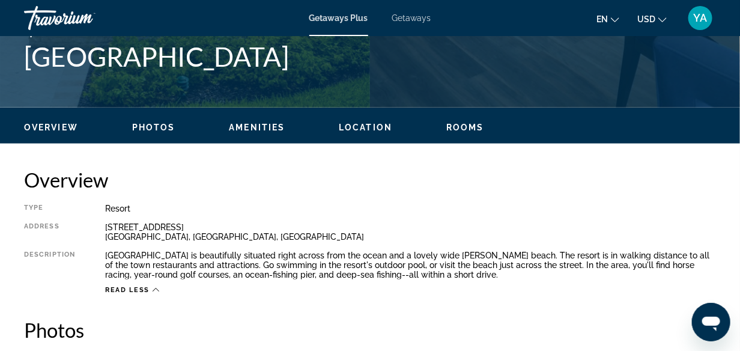
scroll to position [481, 0]
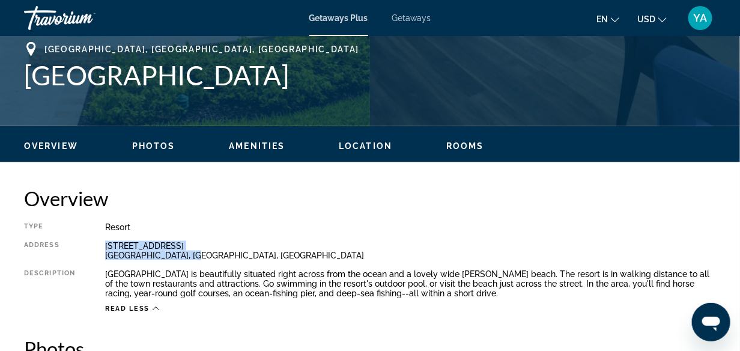
drag, startPoint x: 105, startPoint y: 245, endPoint x: 196, endPoint y: 255, distance: 92.0
click at [196, 255] on div "[STREET_ADDRESS] [GEOGRAPHIC_DATA], [GEOGRAPHIC_DATA], [GEOGRAPHIC_DATA]" at bounding box center [410, 250] width 611 height 19
copy div "[STREET_ADDRESS] [GEOGRAPHIC_DATA], [GEOGRAPHIC_DATA], [GEOGRAPHIC_DATA]"
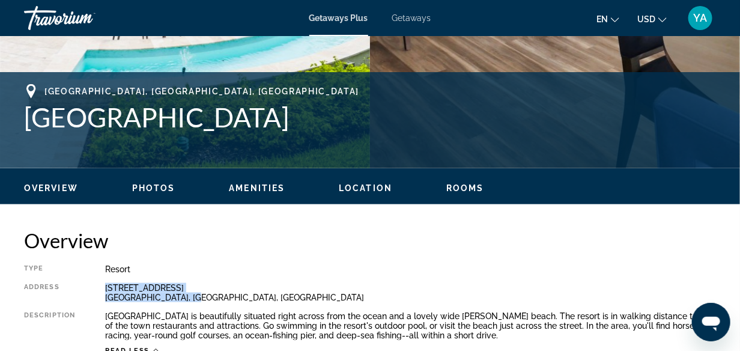
scroll to position [421, 0]
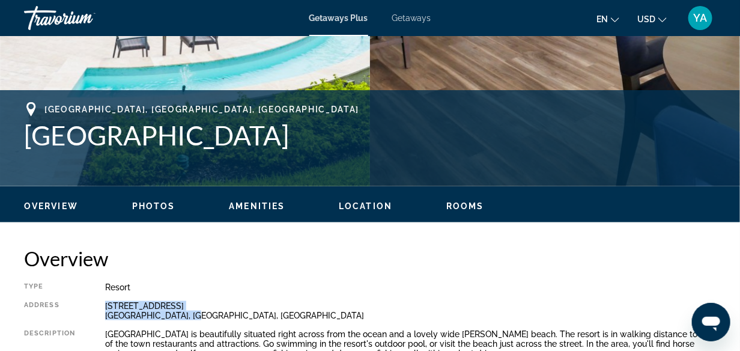
copy div "[STREET_ADDRESS] [GEOGRAPHIC_DATA], [GEOGRAPHIC_DATA], [GEOGRAPHIC_DATA]"
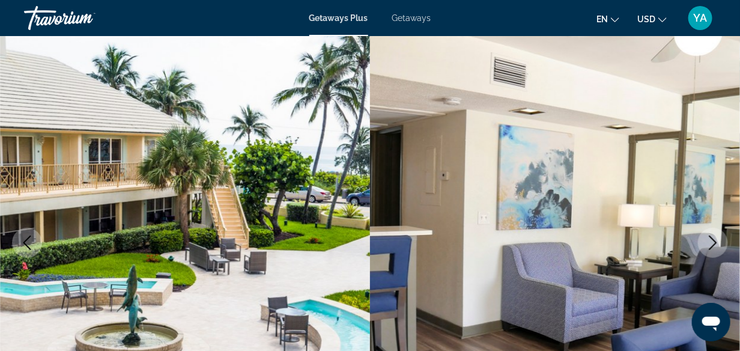
scroll to position [0, 0]
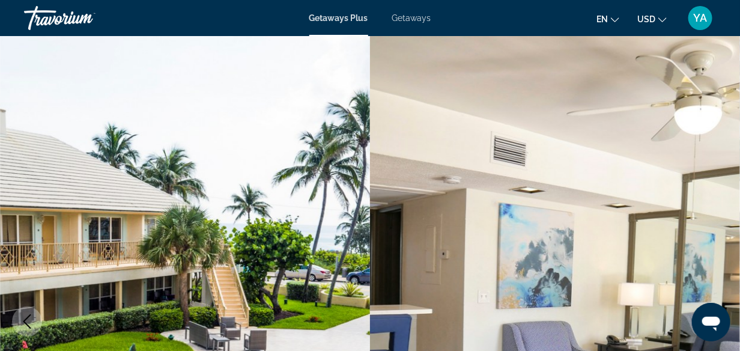
click at [418, 20] on span "Getaways" at bounding box center [411, 18] width 39 height 10
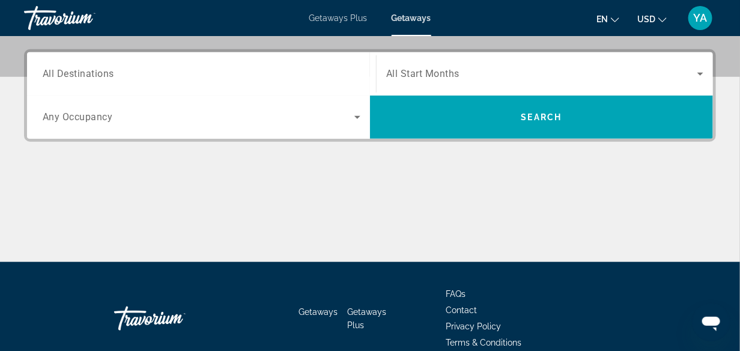
scroll to position [300, 0]
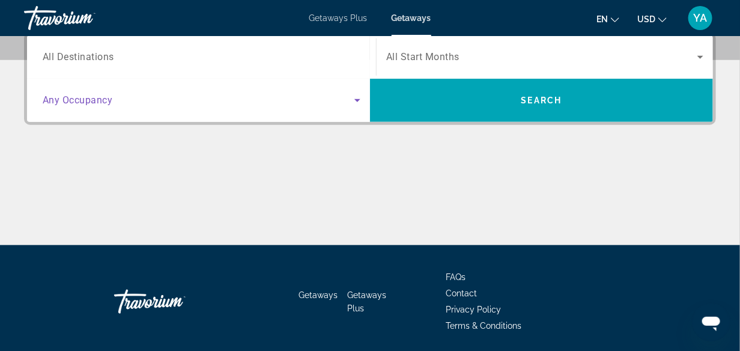
click at [357, 99] on icon "Search widget" at bounding box center [357, 100] width 6 height 3
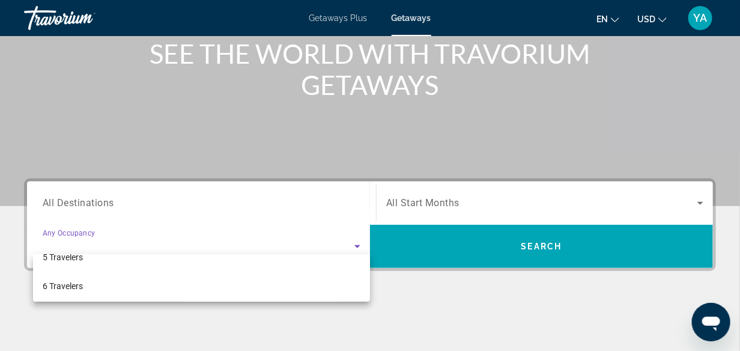
scroll to position [173, 0]
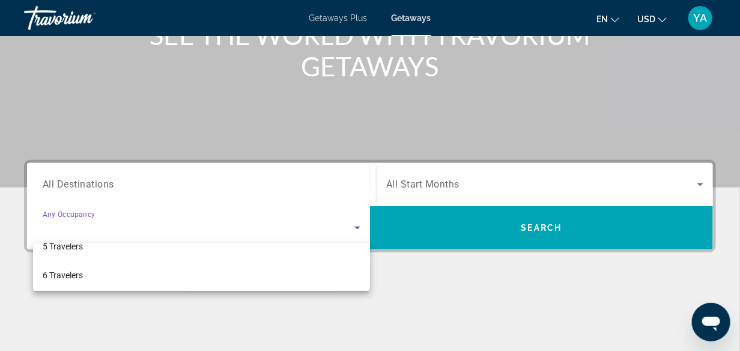
click at [543, 221] on div at bounding box center [370, 175] width 740 height 351
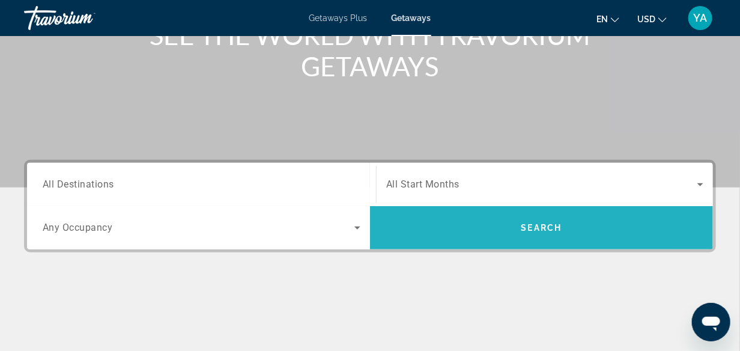
click at [543, 225] on span "Search" at bounding box center [541, 228] width 41 height 10
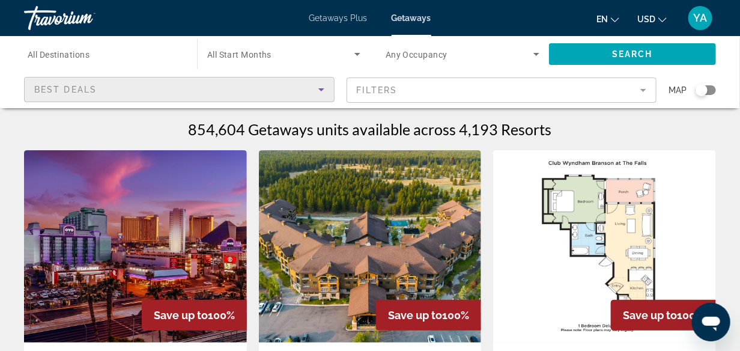
click at [323, 90] on icon "Sort by" at bounding box center [321, 89] width 14 height 14
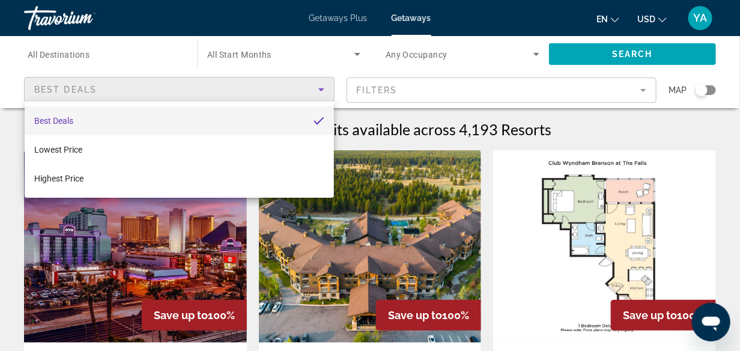
click at [640, 88] on div at bounding box center [370, 175] width 740 height 351
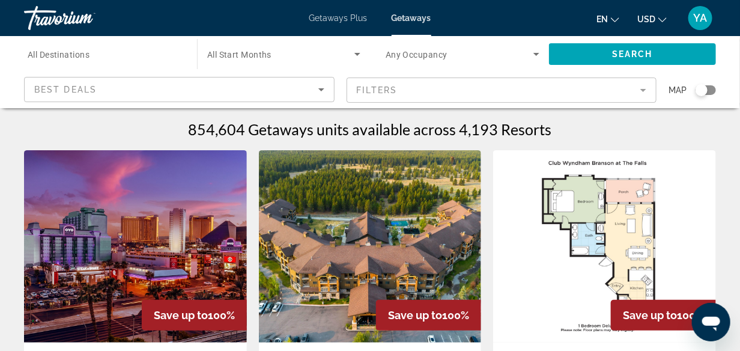
click at [646, 88] on mat-form-field "Filters" at bounding box center [502, 90] width 311 height 25
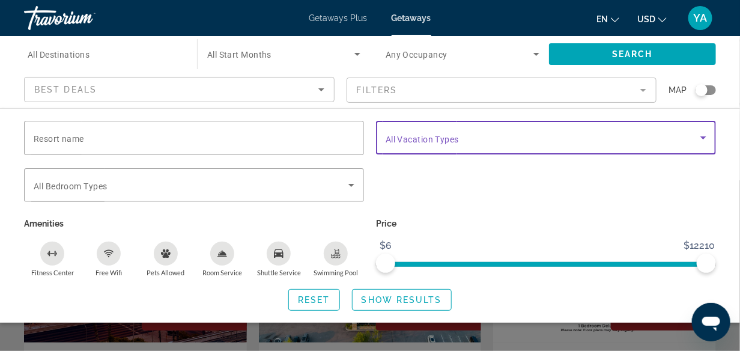
click at [705, 138] on icon "Search widget" at bounding box center [703, 137] width 14 height 14
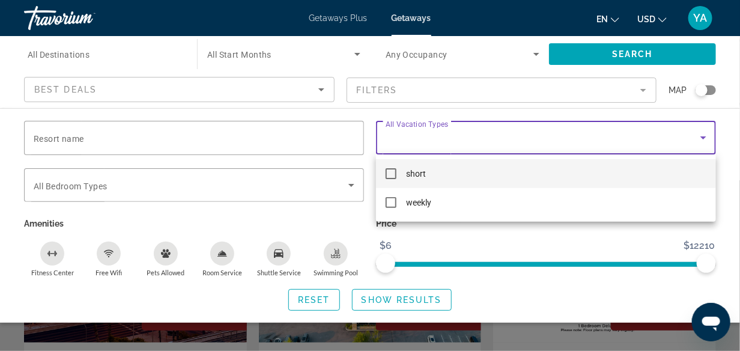
click at [392, 174] on mat-pseudo-checkbox at bounding box center [391, 173] width 11 height 11
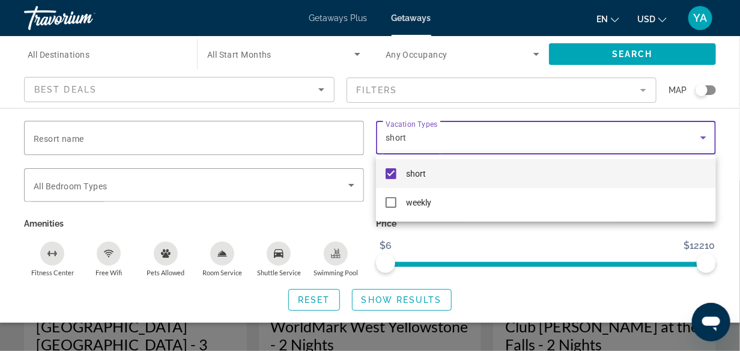
scroll to position [60, 0]
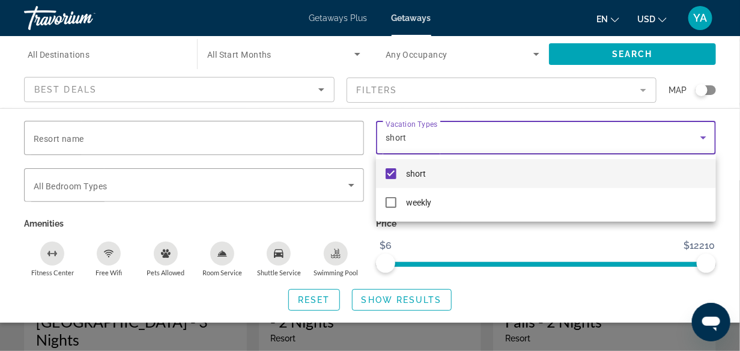
click at [401, 297] on div at bounding box center [370, 175] width 740 height 351
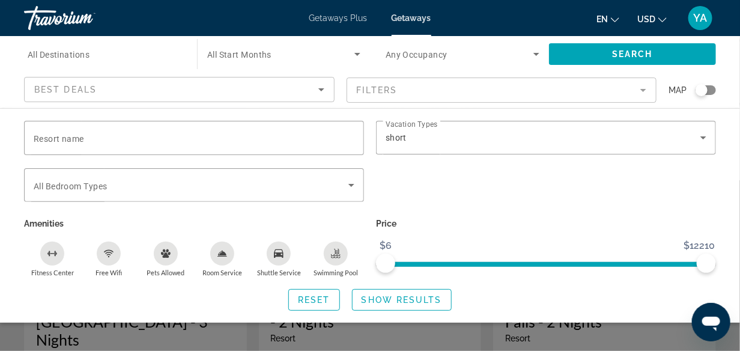
click at [401, 297] on span "Show Results" at bounding box center [402, 300] width 81 height 10
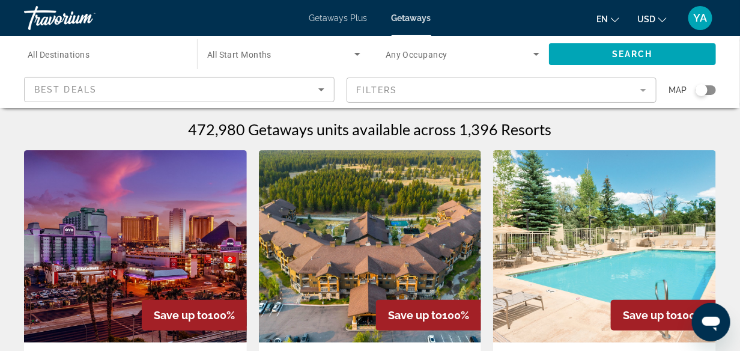
click at [701, 91] on div "Search widget" at bounding box center [702, 90] width 12 height 12
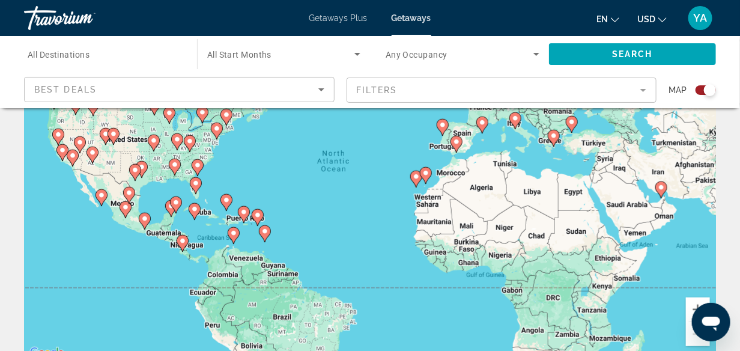
scroll to position [60, 0]
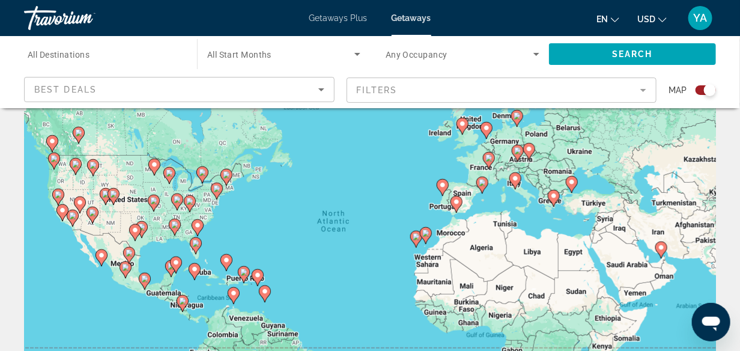
click at [200, 252] on gmp-advanced-marker "Main content" at bounding box center [196, 246] width 12 height 18
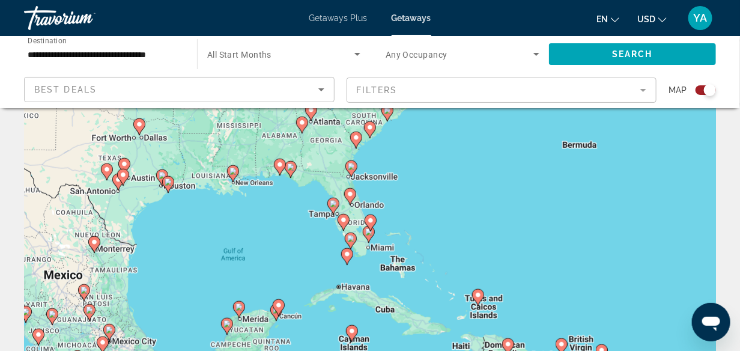
click at [371, 222] on image "Main content" at bounding box center [370, 220] width 7 height 7
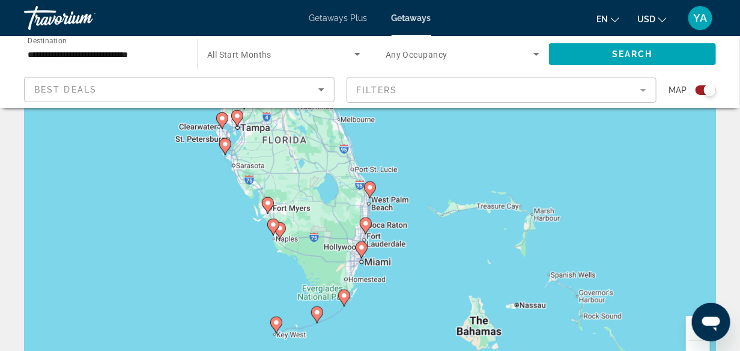
scroll to position [120, 0]
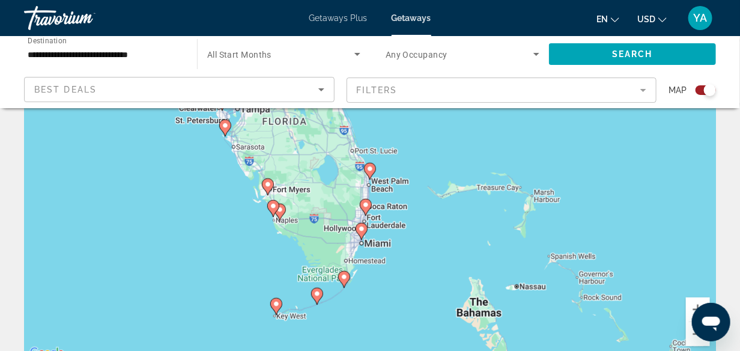
click at [370, 168] on image "Main content" at bounding box center [369, 168] width 7 height 7
type input "**********"
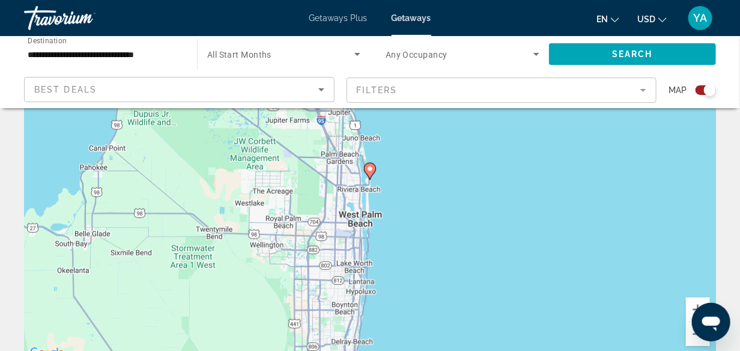
click at [371, 169] on image "Main content" at bounding box center [369, 168] width 7 height 7
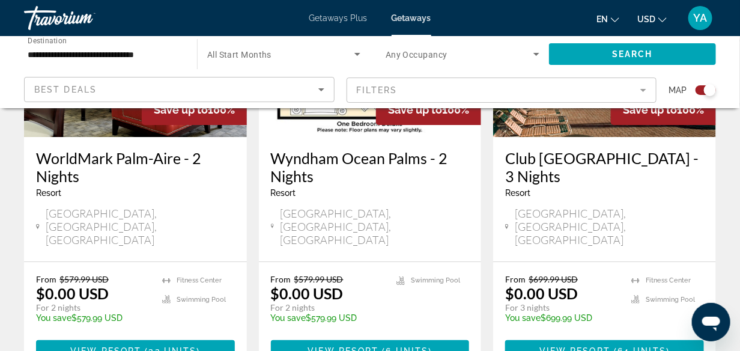
scroll to position [1502, 0]
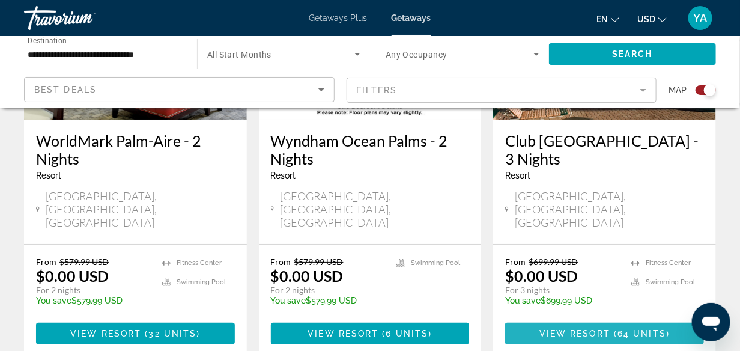
click at [588, 329] on span "View Resort" at bounding box center [575, 334] width 71 height 10
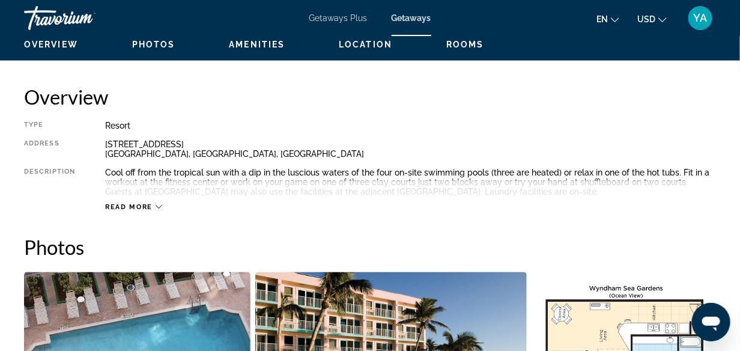
scroll to position [601, 0]
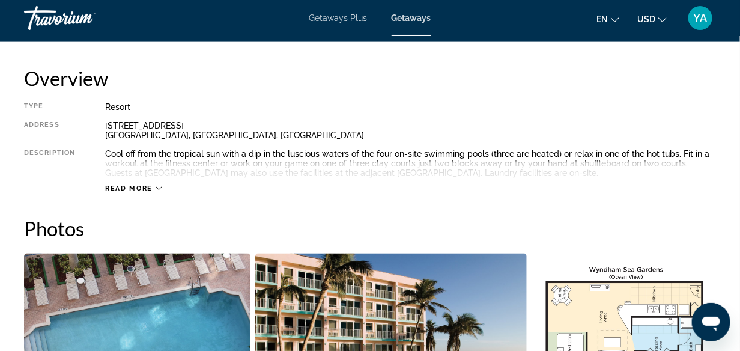
click at [157, 186] on icon "Main content" at bounding box center [159, 188] width 7 height 7
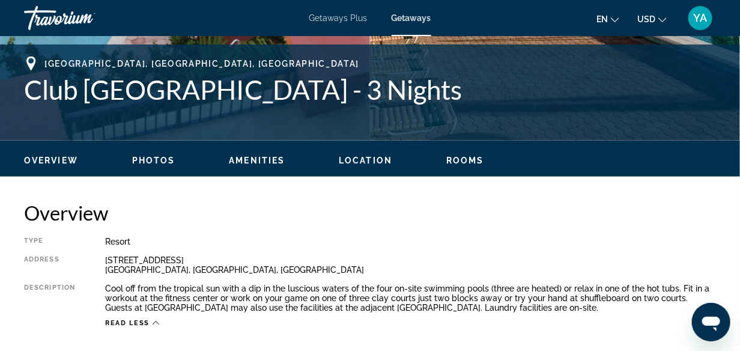
scroll to position [360, 0]
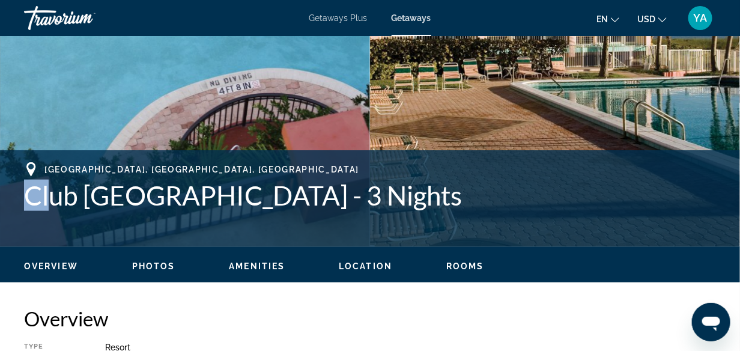
drag, startPoint x: 26, startPoint y: 193, endPoint x: 50, endPoint y: 196, distance: 23.6
click at [50, 196] on h1 "Club [GEOGRAPHIC_DATA] - 3 Nights" at bounding box center [370, 195] width 692 height 31
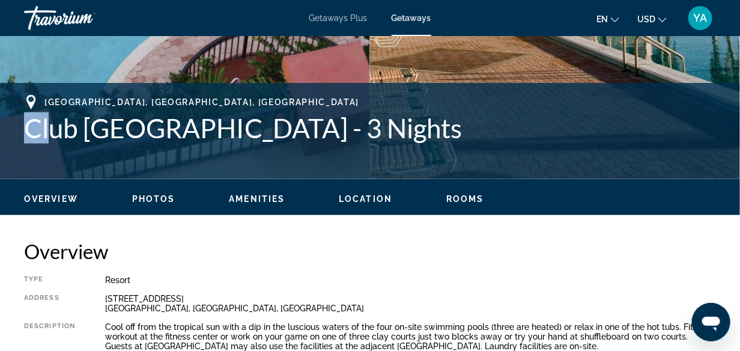
scroll to position [481, 0]
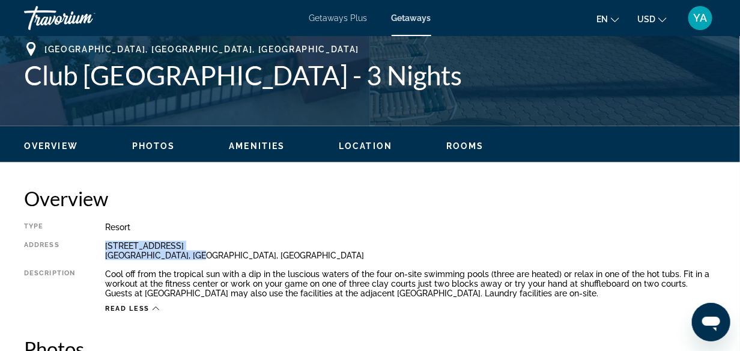
drag, startPoint x: 106, startPoint y: 245, endPoint x: 204, endPoint y: 252, distance: 98.8
click at [204, 252] on div "[STREET_ADDRESS] [GEOGRAPHIC_DATA], [GEOGRAPHIC_DATA], [GEOGRAPHIC_DATA]" at bounding box center [410, 250] width 611 height 19
copy div "[STREET_ADDRESS] [GEOGRAPHIC_DATA], [GEOGRAPHIC_DATA], [GEOGRAPHIC_DATA]"
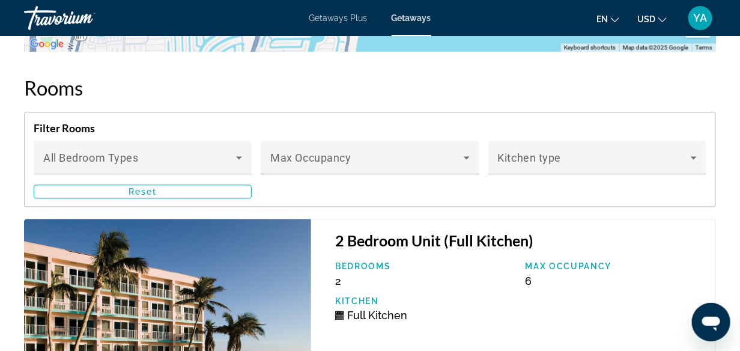
scroll to position [2403, 0]
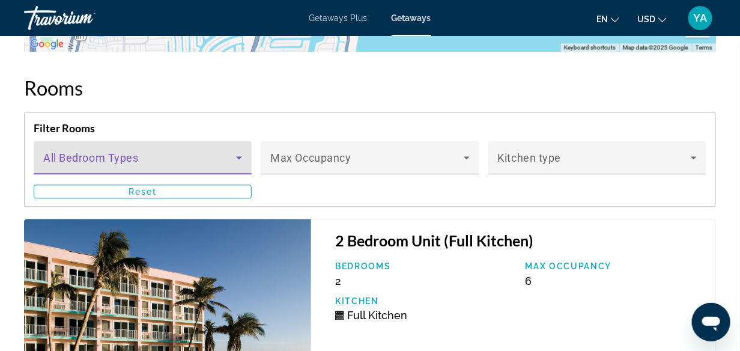
click at [245, 157] on icon "Main content" at bounding box center [239, 157] width 14 height 14
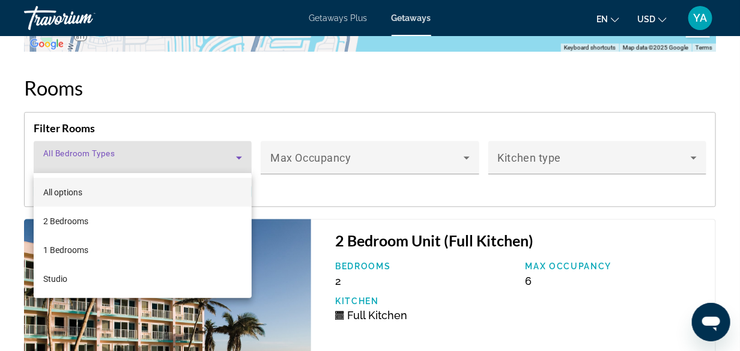
click at [464, 156] on div at bounding box center [370, 175] width 740 height 351
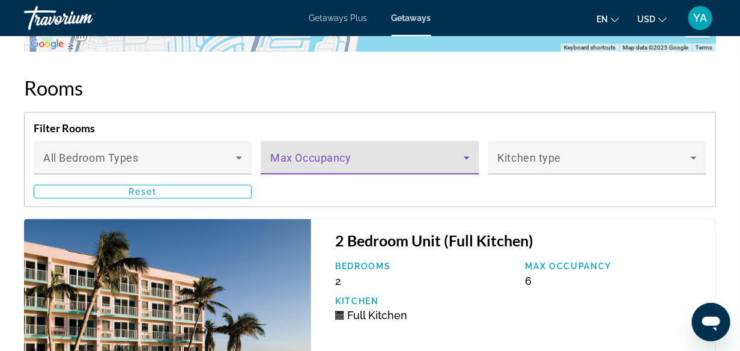
click at [467, 153] on icon "Main content" at bounding box center [467, 157] width 14 height 14
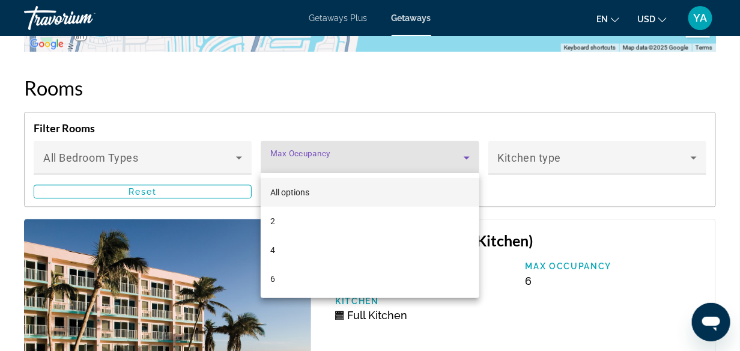
click at [695, 156] on div at bounding box center [370, 175] width 740 height 351
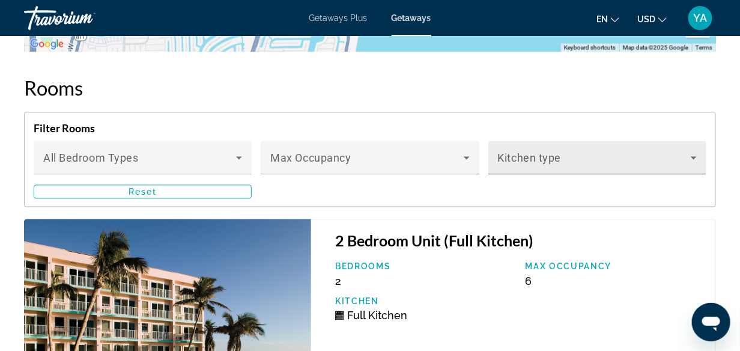
click at [692, 153] on icon "Main content" at bounding box center [694, 157] width 14 height 14
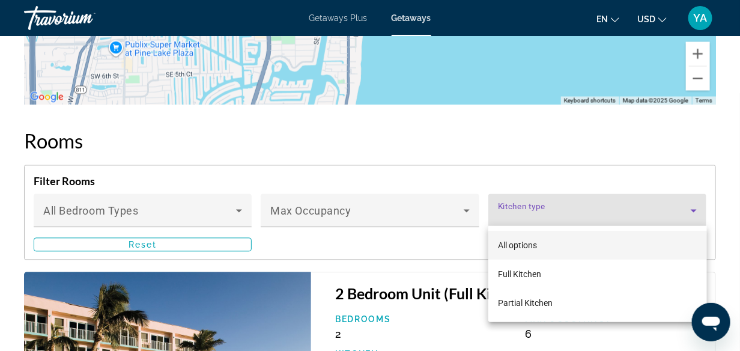
scroll to position [2470, 0]
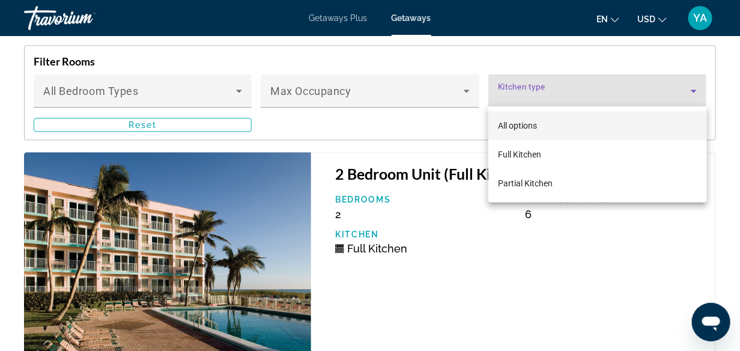
drag, startPoint x: 728, startPoint y: 192, endPoint x: 722, endPoint y: 188, distance: 7.0
click at [725, 190] on div at bounding box center [370, 175] width 740 height 351
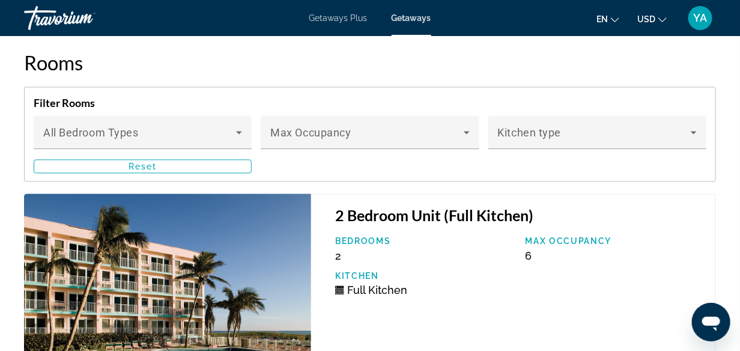
scroll to position [2410, 0]
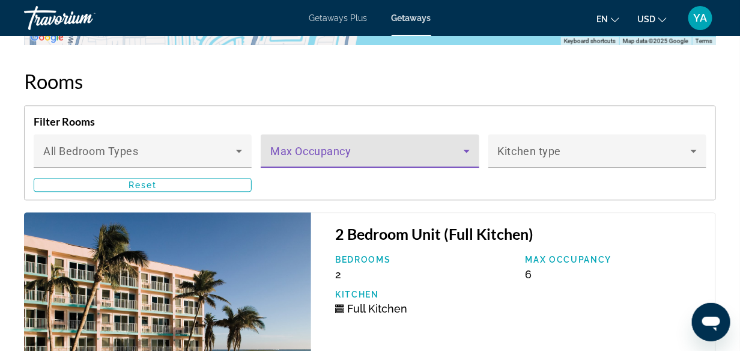
click at [467, 150] on icon "Main content" at bounding box center [467, 151] width 6 height 3
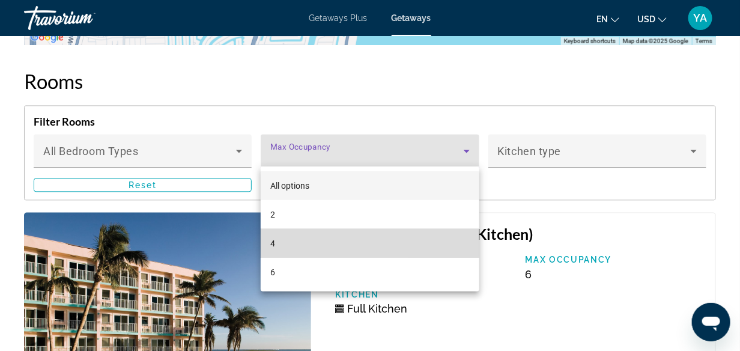
click at [291, 244] on mat-option "4" at bounding box center [370, 243] width 219 height 29
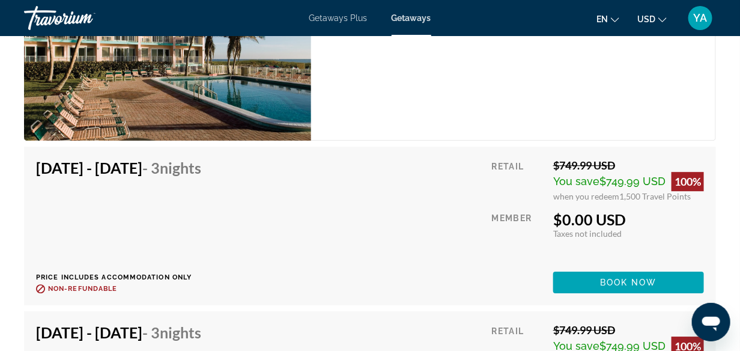
scroll to position [2700, 0]
